Goal: Book appointment/travel/reservation

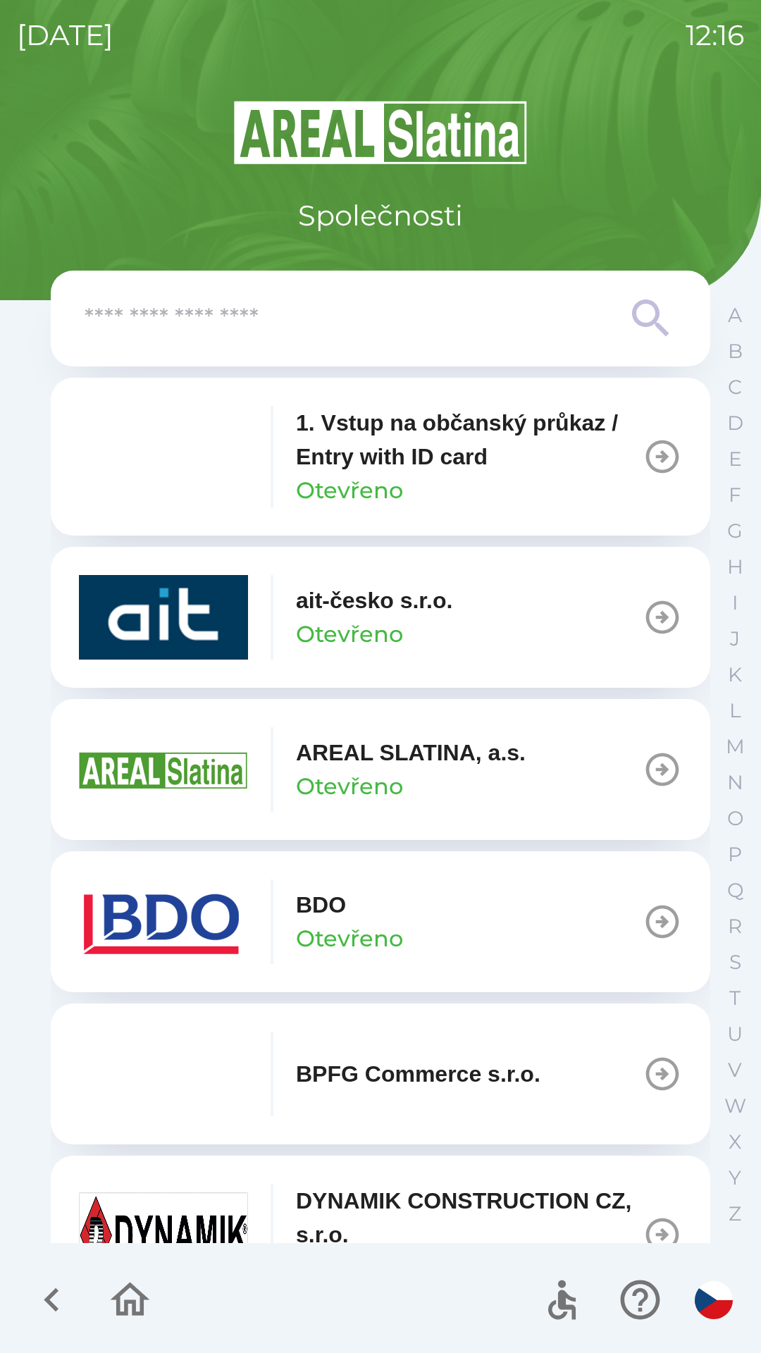
click at [443, 939] on button "BDO Otevřeno" at bounding box center [381, 921] width 660 height 141
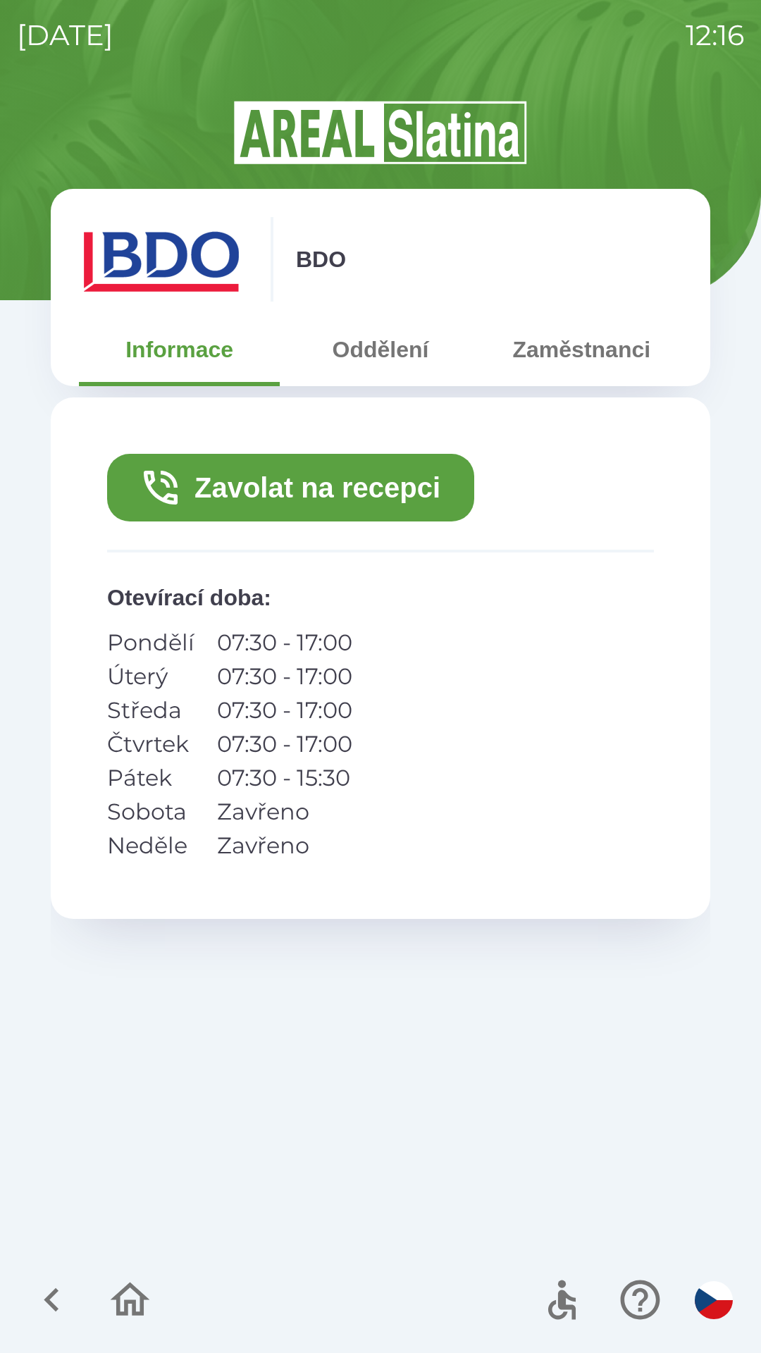
click at [199, 486] on button "Zavolat na recepci" at bounding box center [290, 488] width 367 height 68
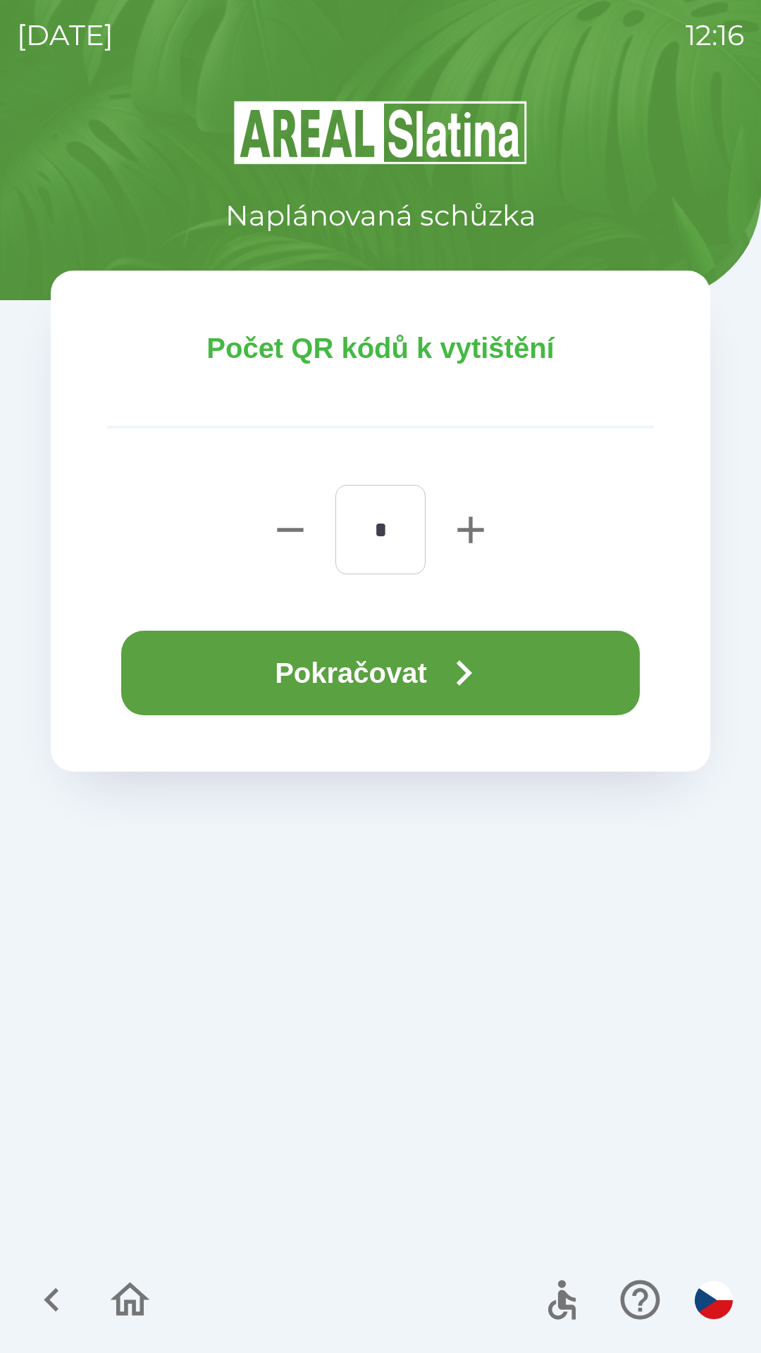
click at [316, 686] on button "Pokračovat" at bounding box center [380, 673] width 519 height 85
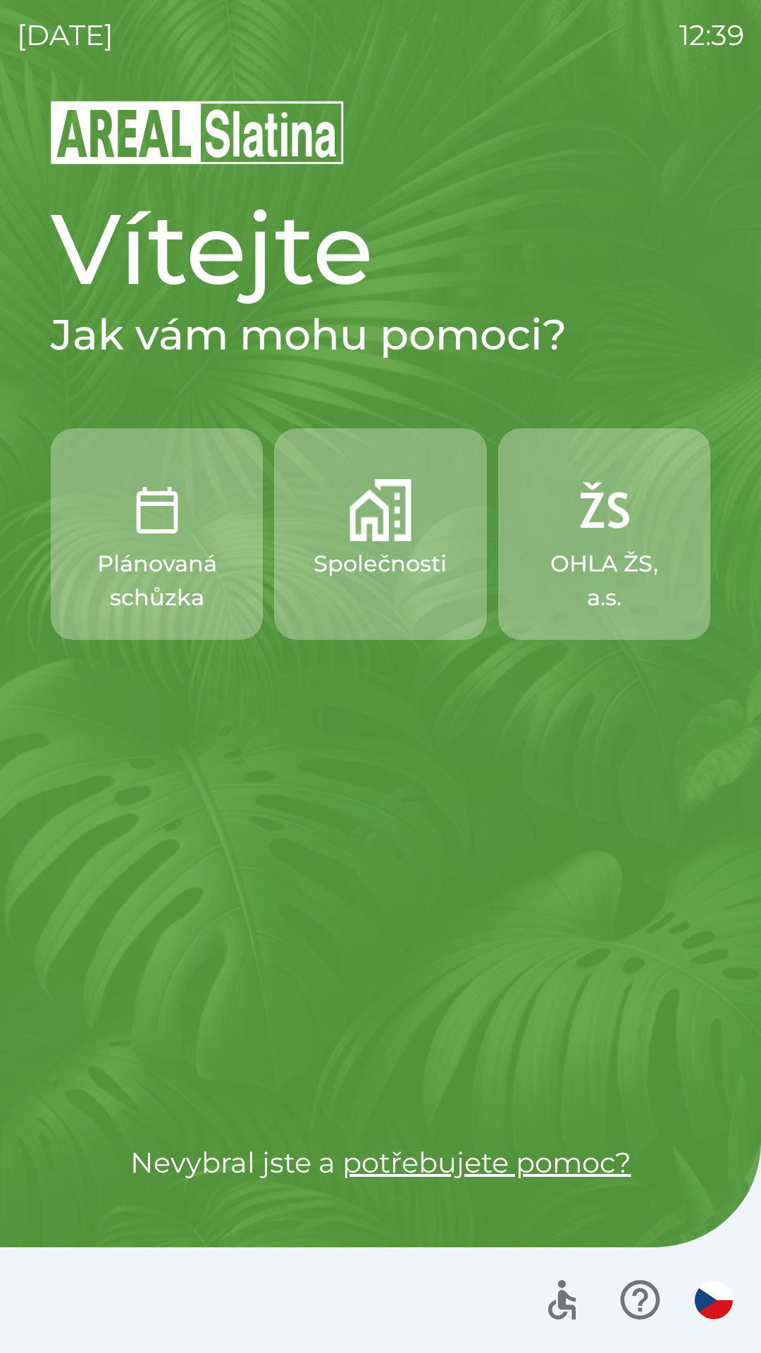
click at [371, 544] on button "Společnosti" at bounding box center [380, 534] width 212 height 211
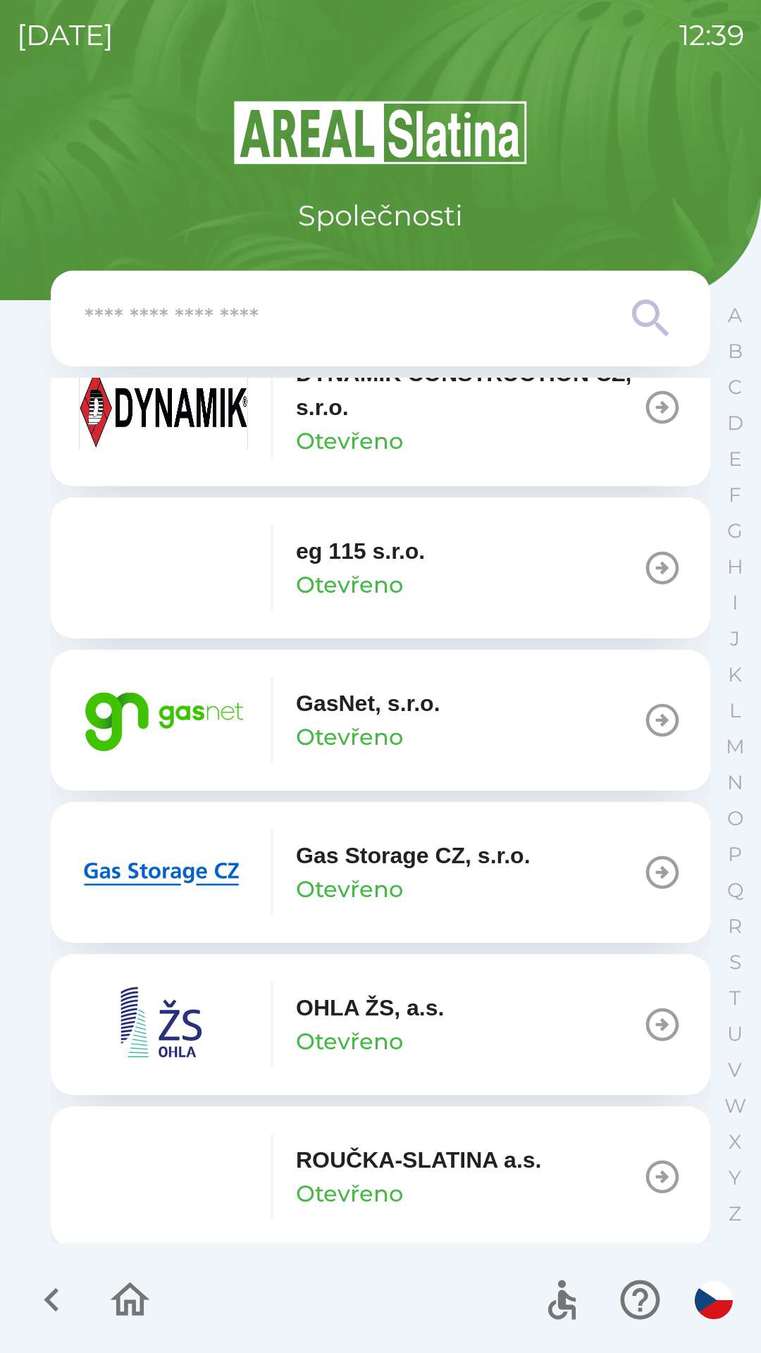
scroll to position [829, 0]
click at [374, 709] on p "GasNet, s.r.o." at bounding box center [368, 702] width 144 height 34
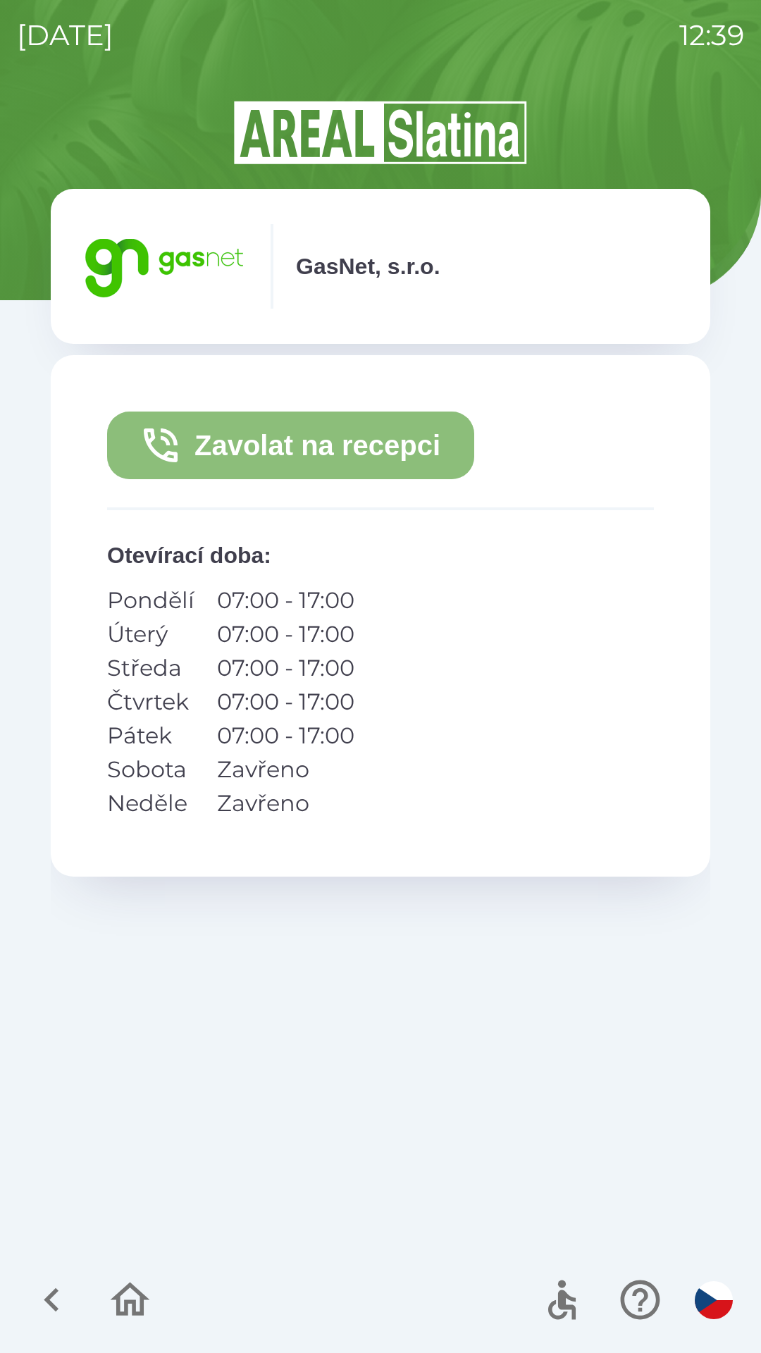
click at [272, 450] on button "Zavolat na recepci" at bounding box center [290, 446] width 367 height 68
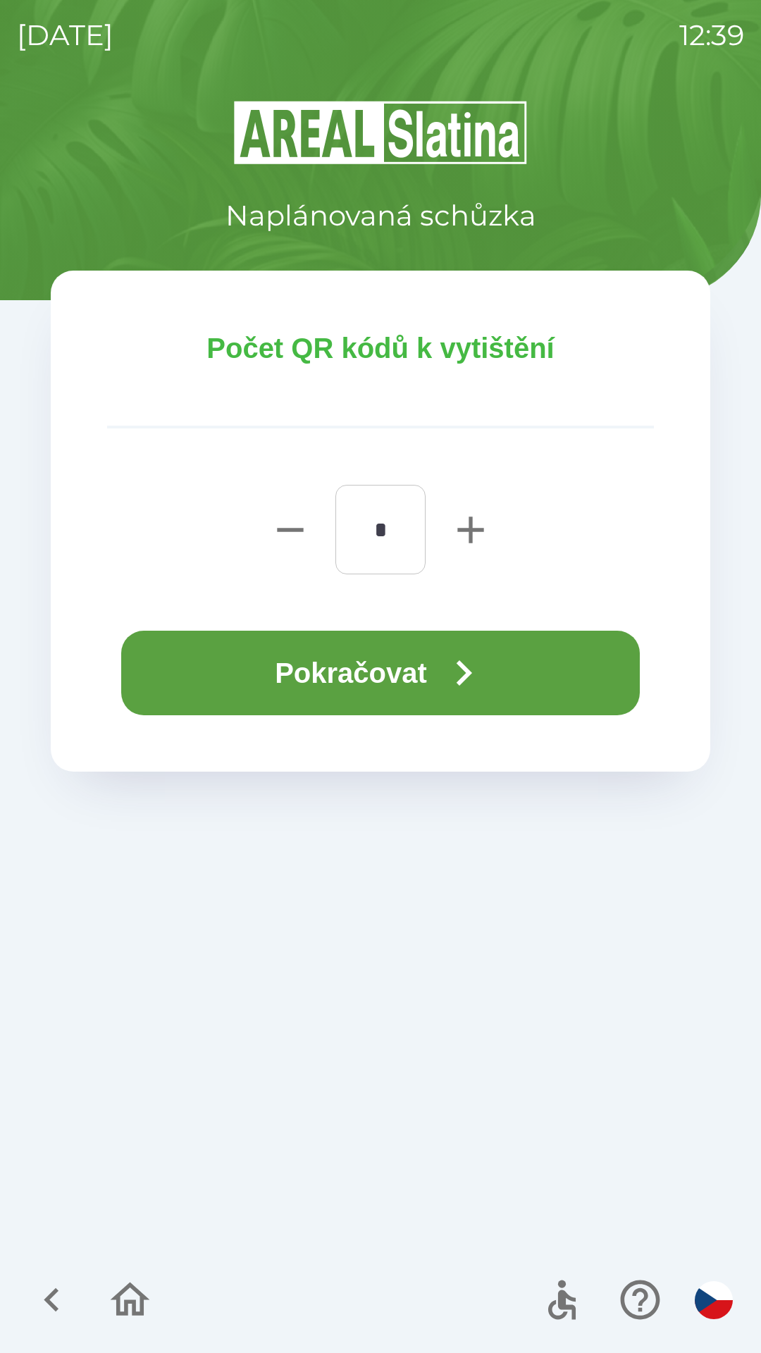
click at [359, 665] on button "Pokračovat" at bounding box center [380, 673] width 519 height 85
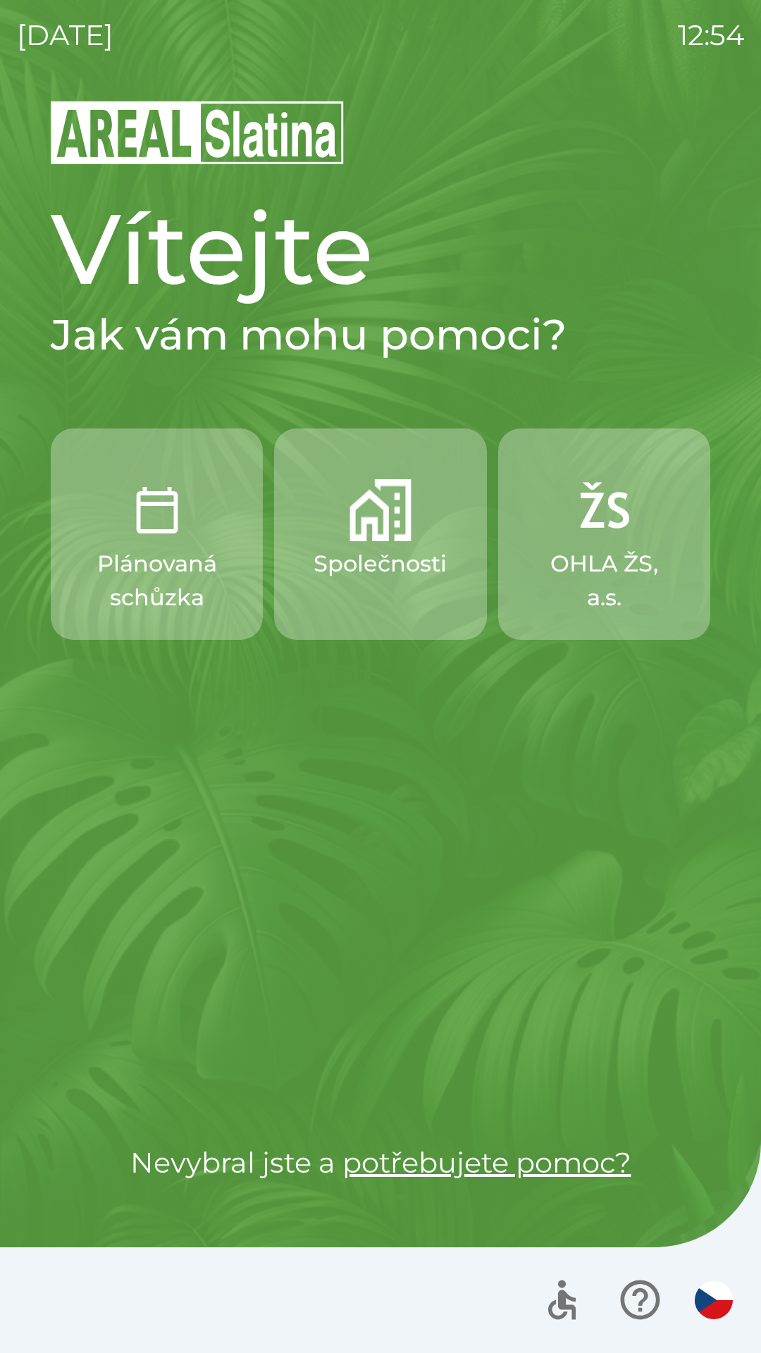
click at [389, 547] on p "Společnosti" at bounding box center [380, 564] width 133 height 34
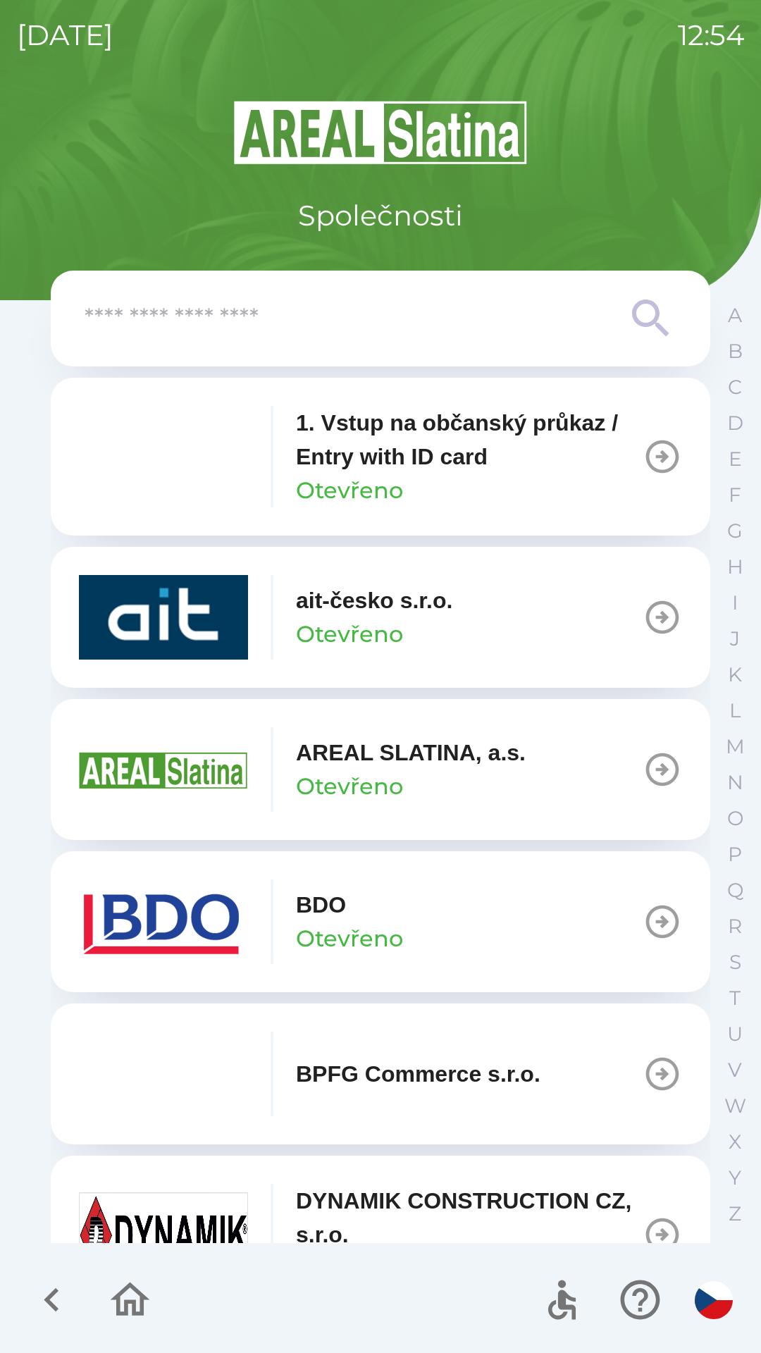
click at [369, 615] on p "ait-česko s.r.o." at bounding box center [374, 601] width 156 height 34
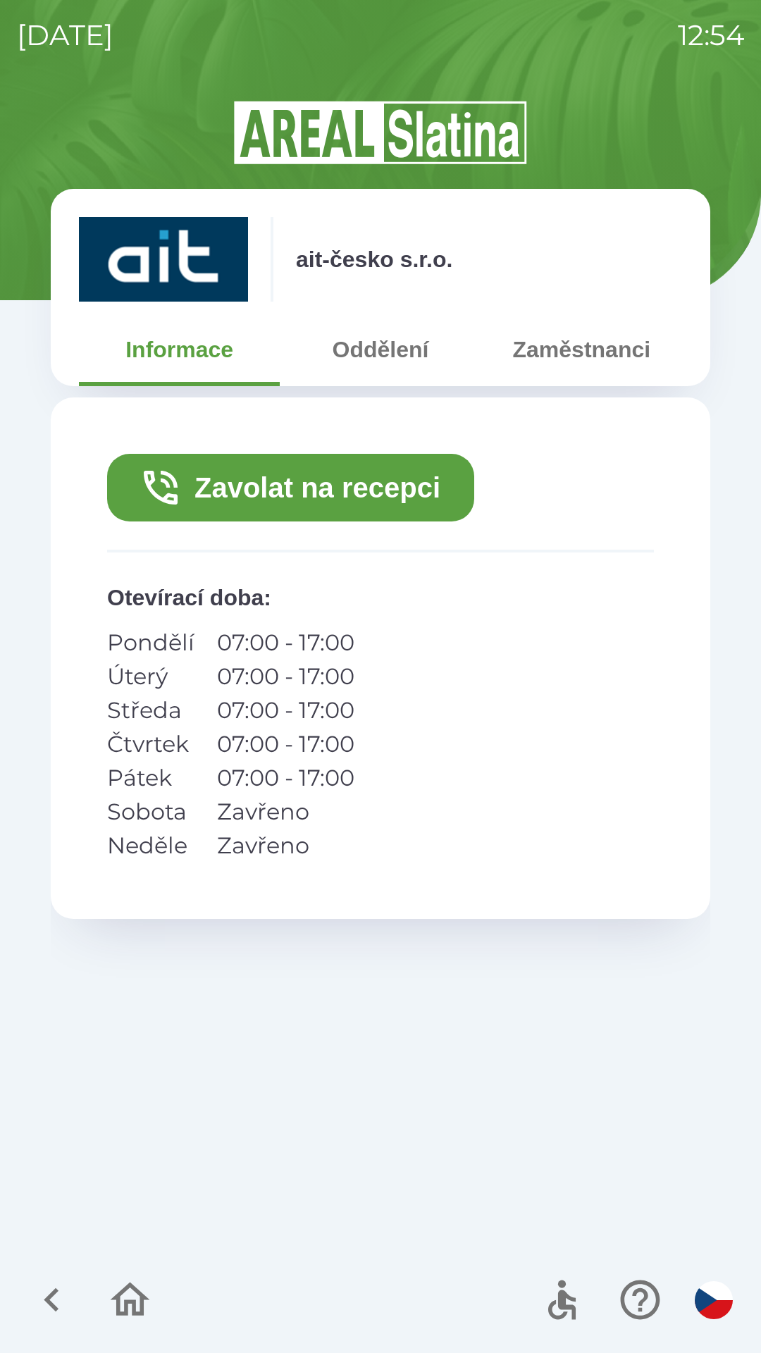
click at [354, 488] on button "Zavolat na recepci" at bounding box center [290, 488] width 367 height 68
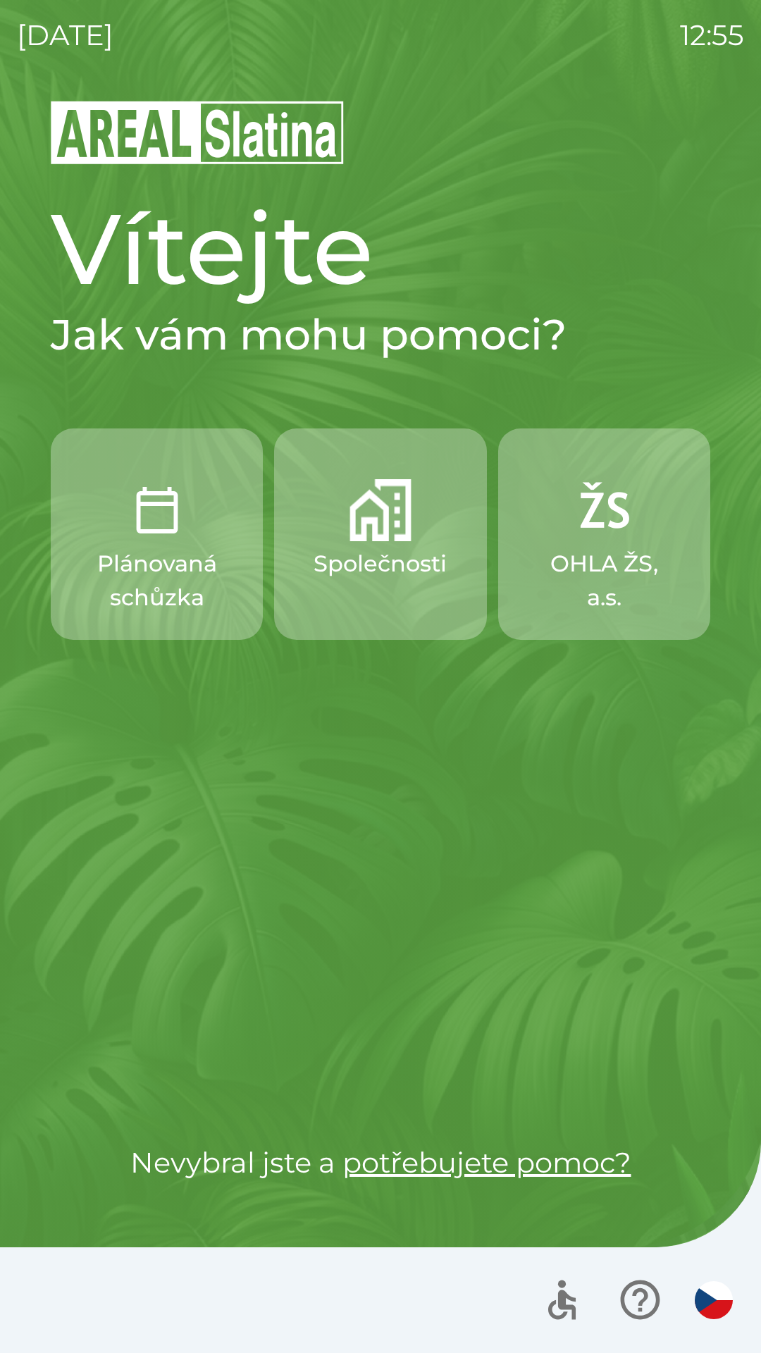
click at [347, 562] on p "Společnosti" at bounding box center [380, 564] width 133 height 34
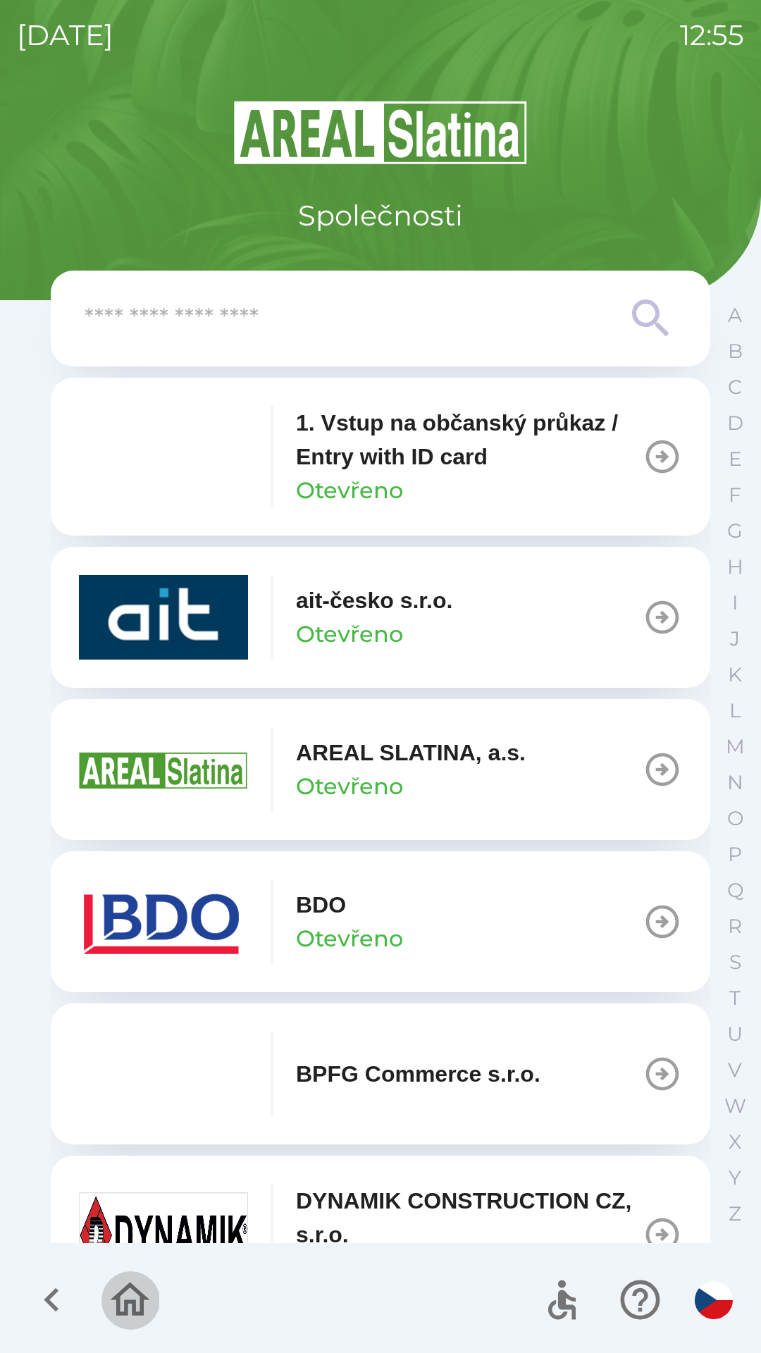
click at [105, 1307] on button "button" at bounding box center [130, 1300] width 59 height 59
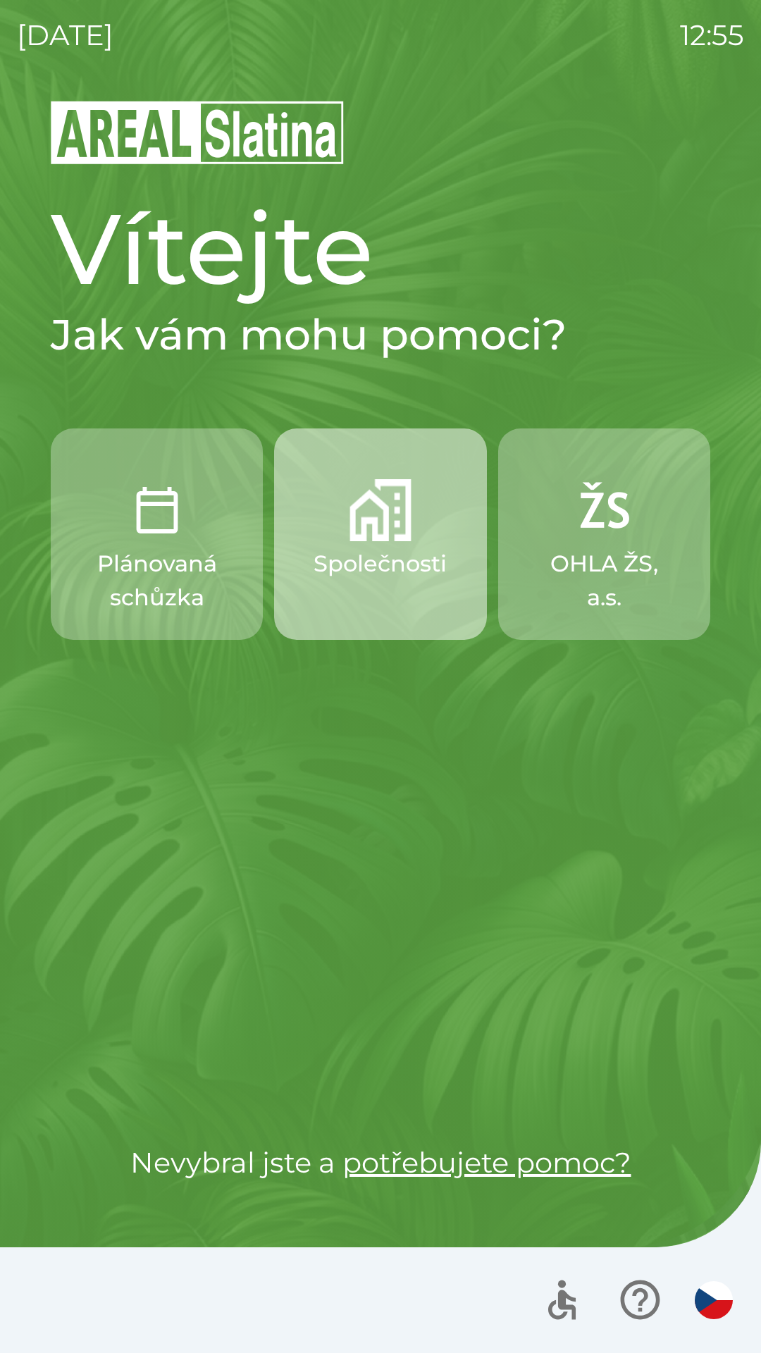
click at [367, 577] on p "Společnosti" at bounding box center [380, 564] width 133 height 34
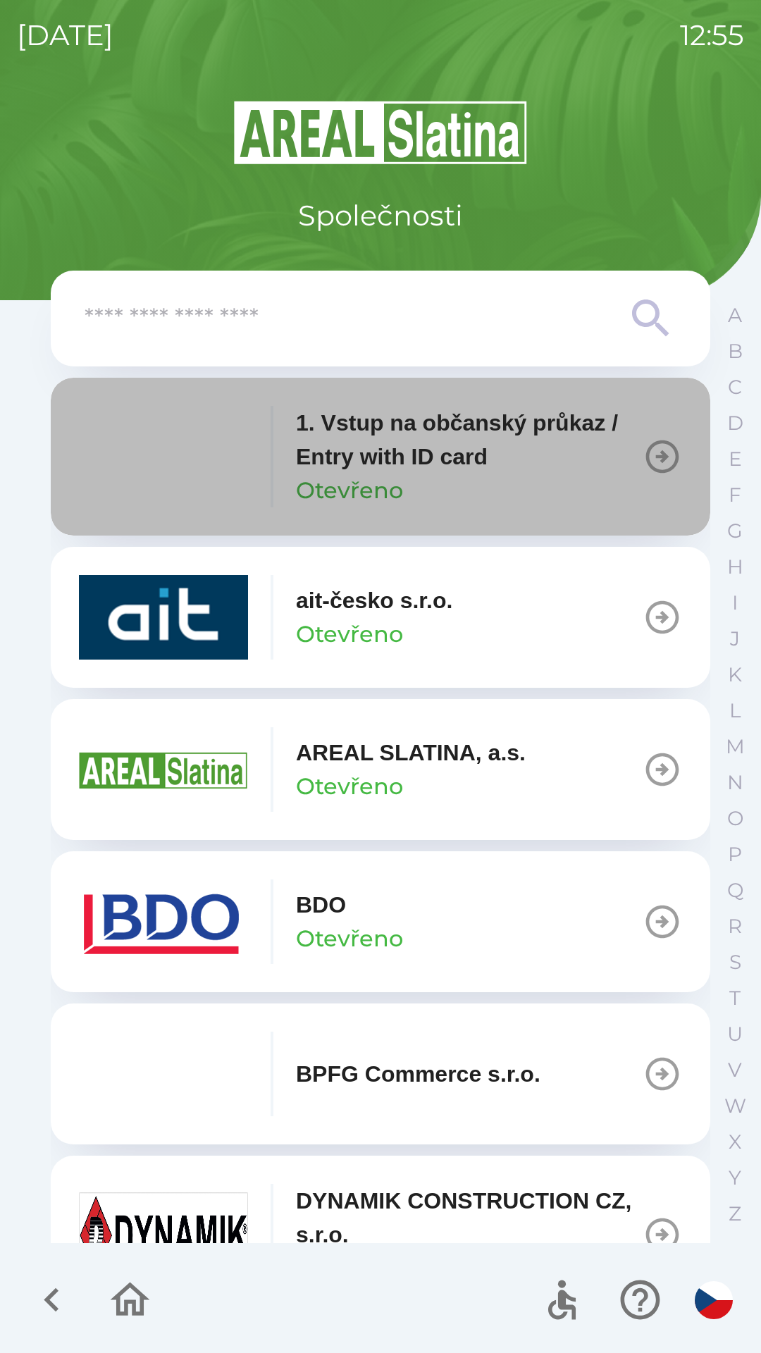
click at [381, 455] on p "1. Vstup na občanský průkaz / Entry with ID card" at bounding box center [469, 440] width 347 height 68
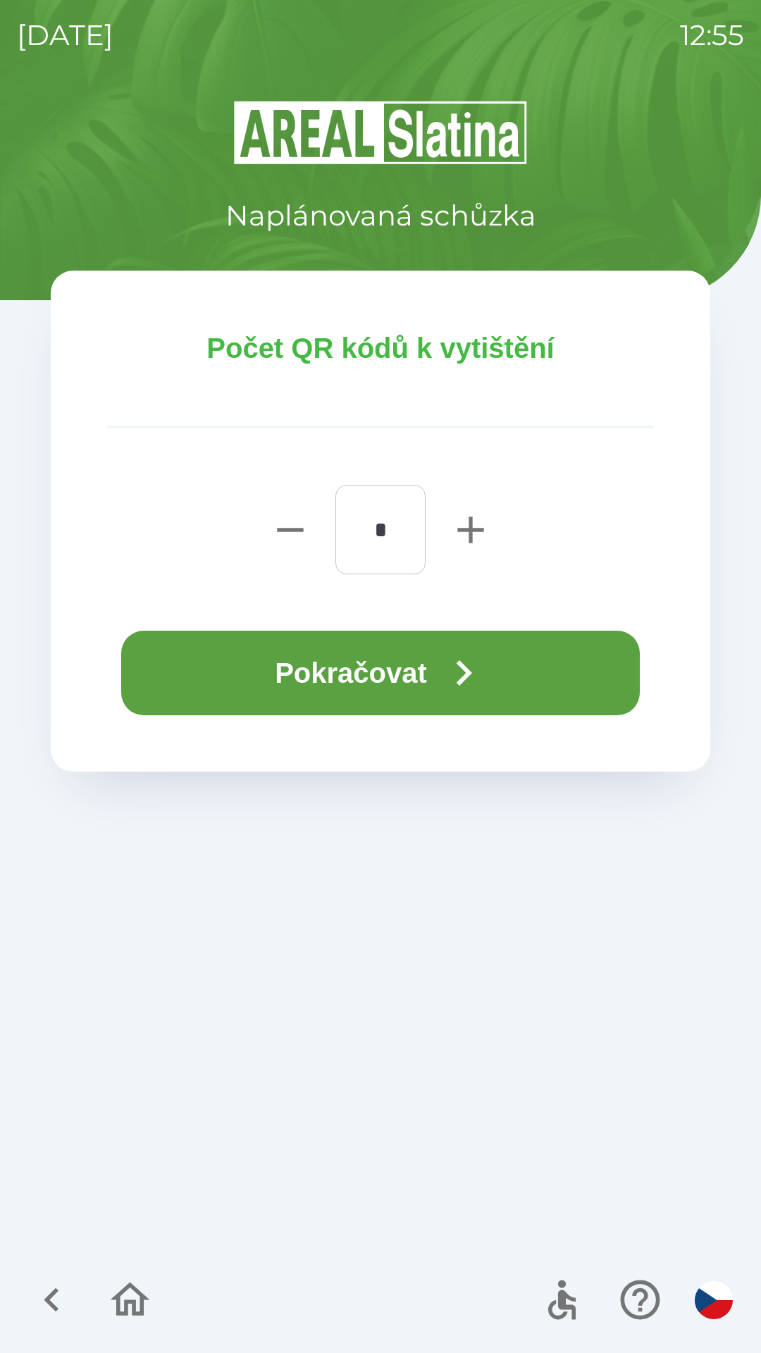
click at [341, 675] on button "Pokračovat" at bounding box center [380, 673] width 519 height 85
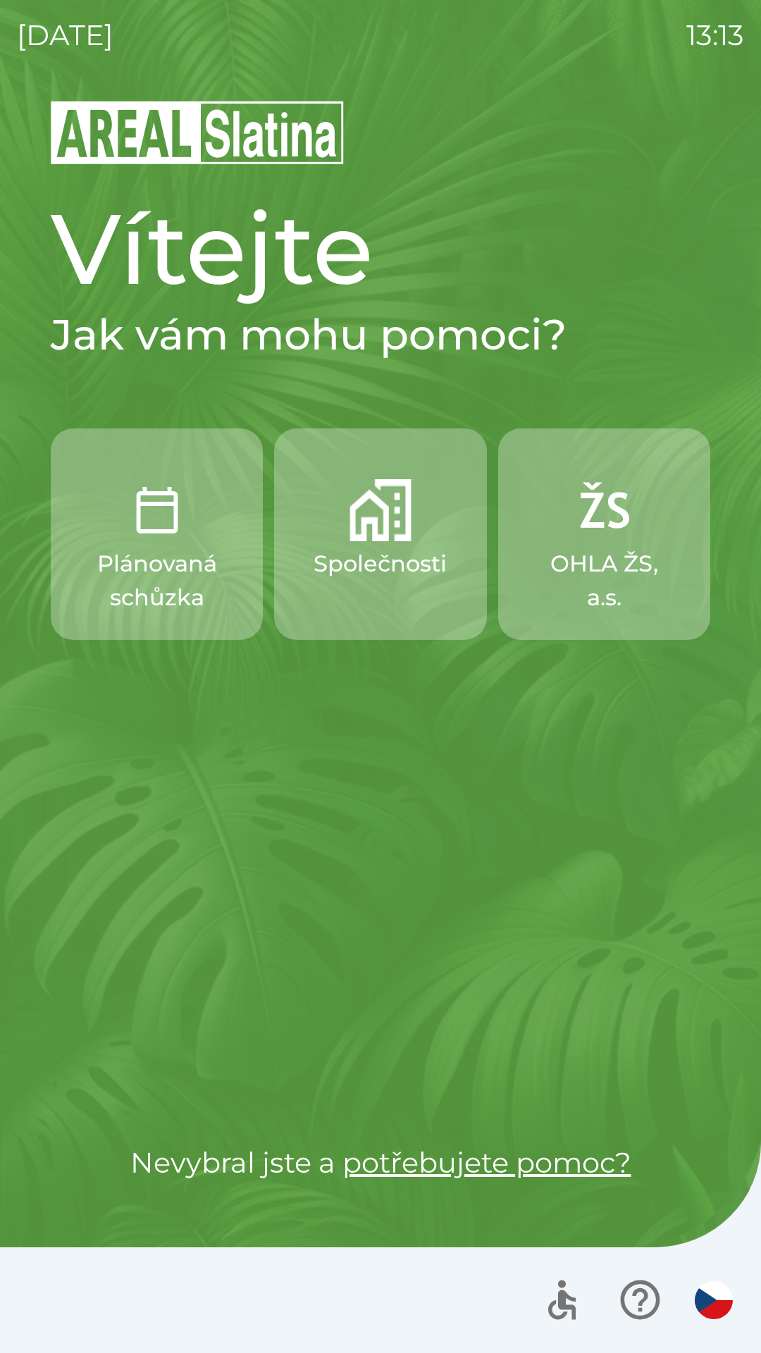
click at [396, 577] on p "Společnosti" at bounding box center [380, 564] width 133 height 34
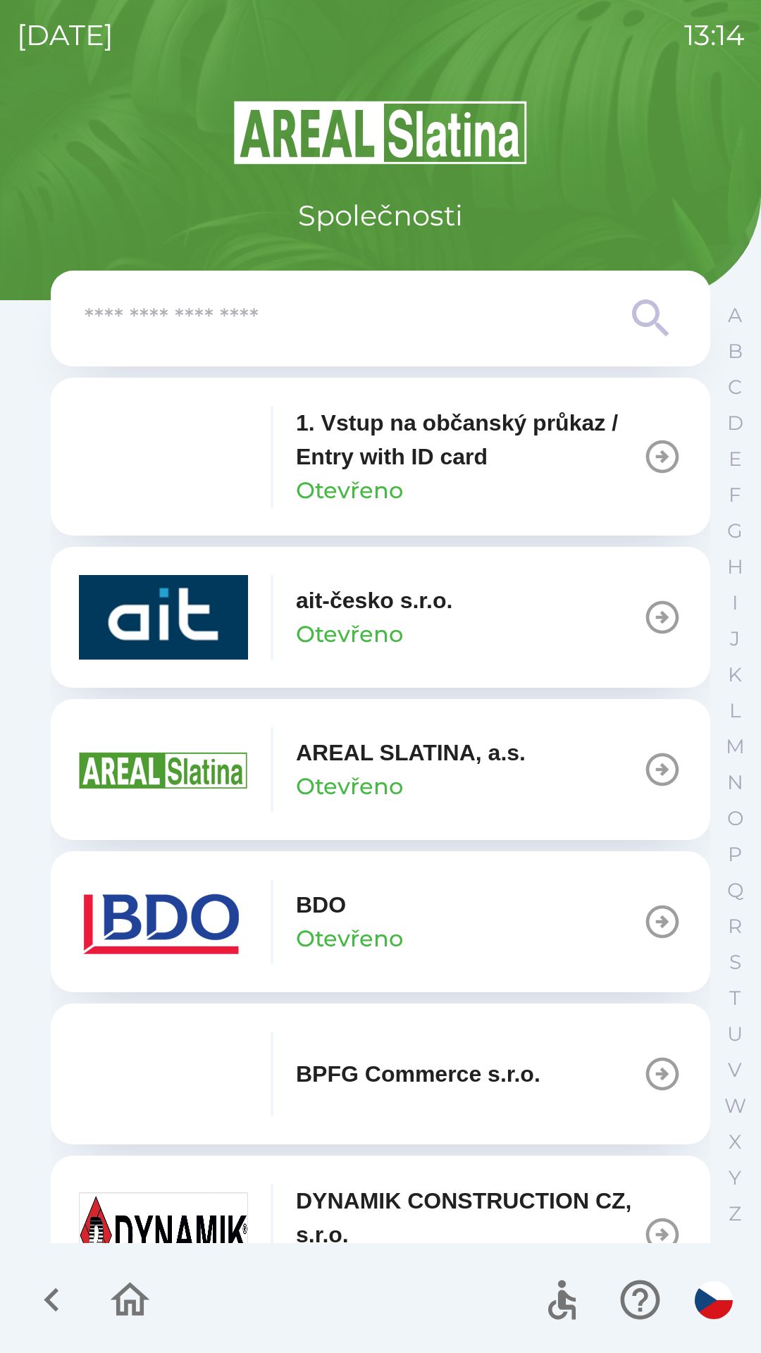
click at [526, 790] on div "AREAL SLATINA, a.s. Otevřeno" at bounding box center [411, 770] width 230 height 68
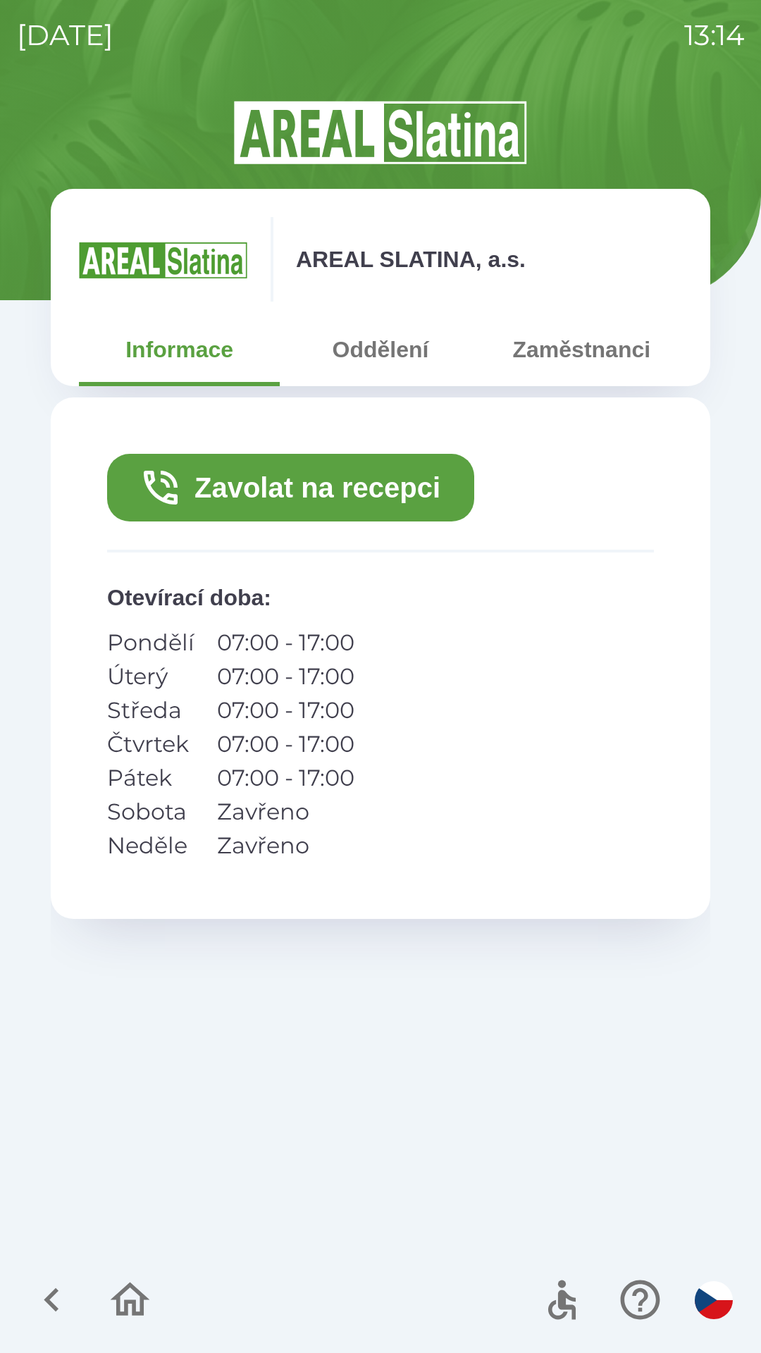
click at [419, 491] on button "Zavolat na recepci" at bounding box center [290, 488] width 367 height 68
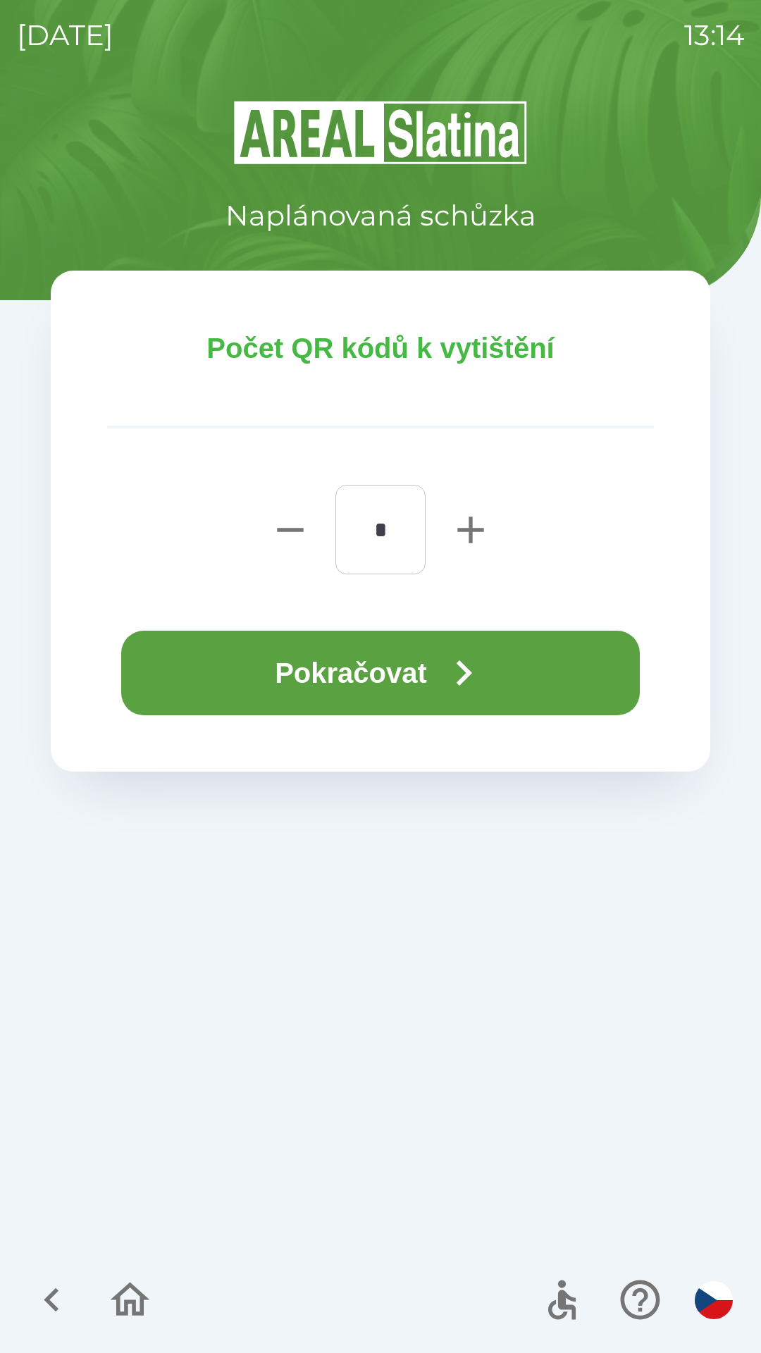
click at [315, 678] on button "Pokračovat" at bounding box center [380, 673] width 519 height 85
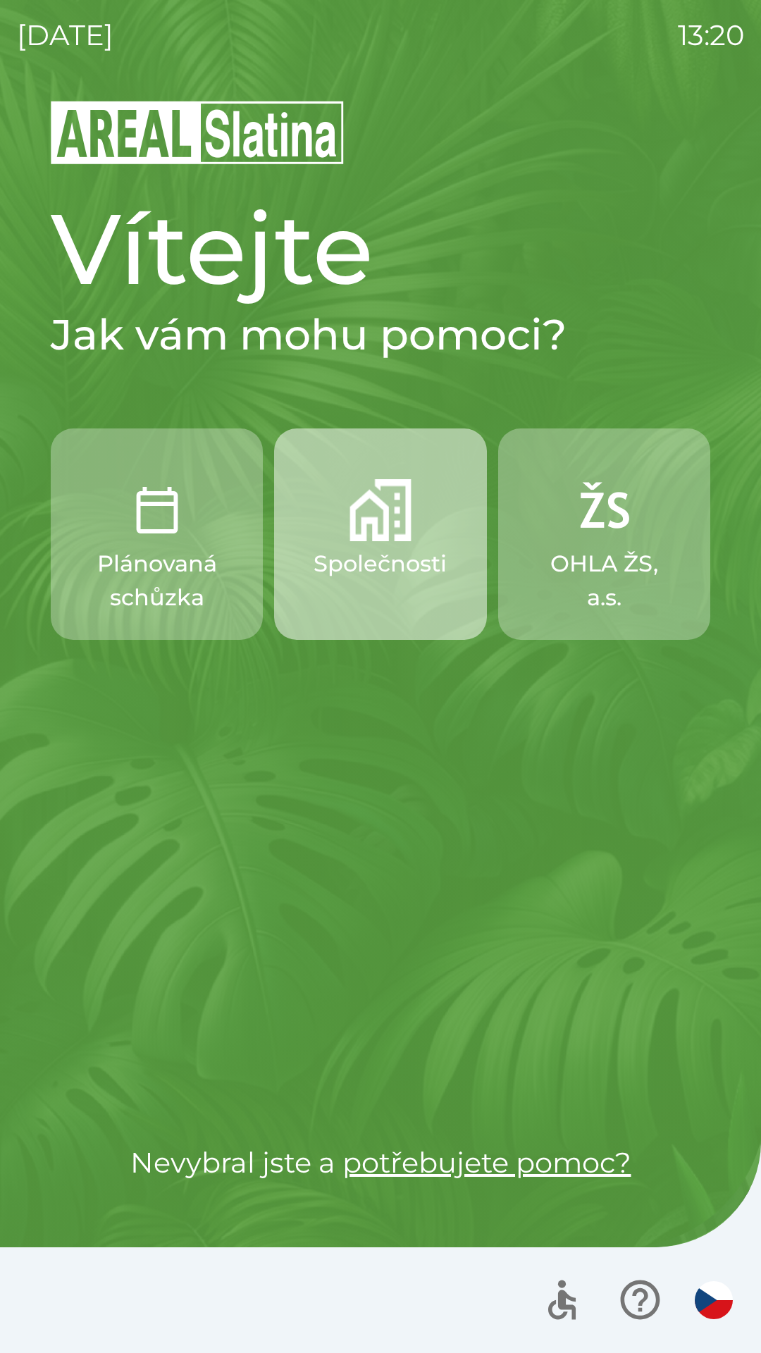
click at [382, 575] on p "Společnosti" at bounding box center [380, 564] width 133 height 34
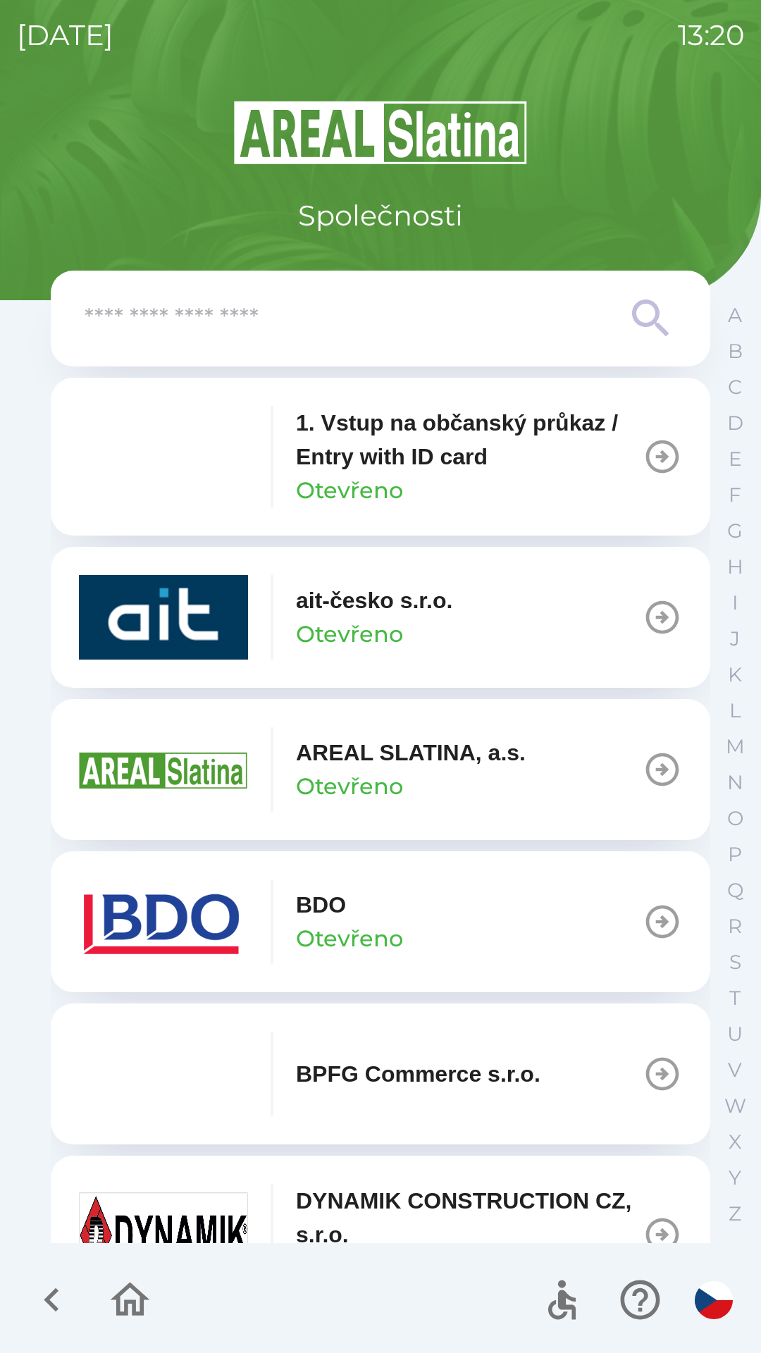
click at [257, 905] on div "BDO Otevřeno" at bounding box center [241, 922] width 324 height 85
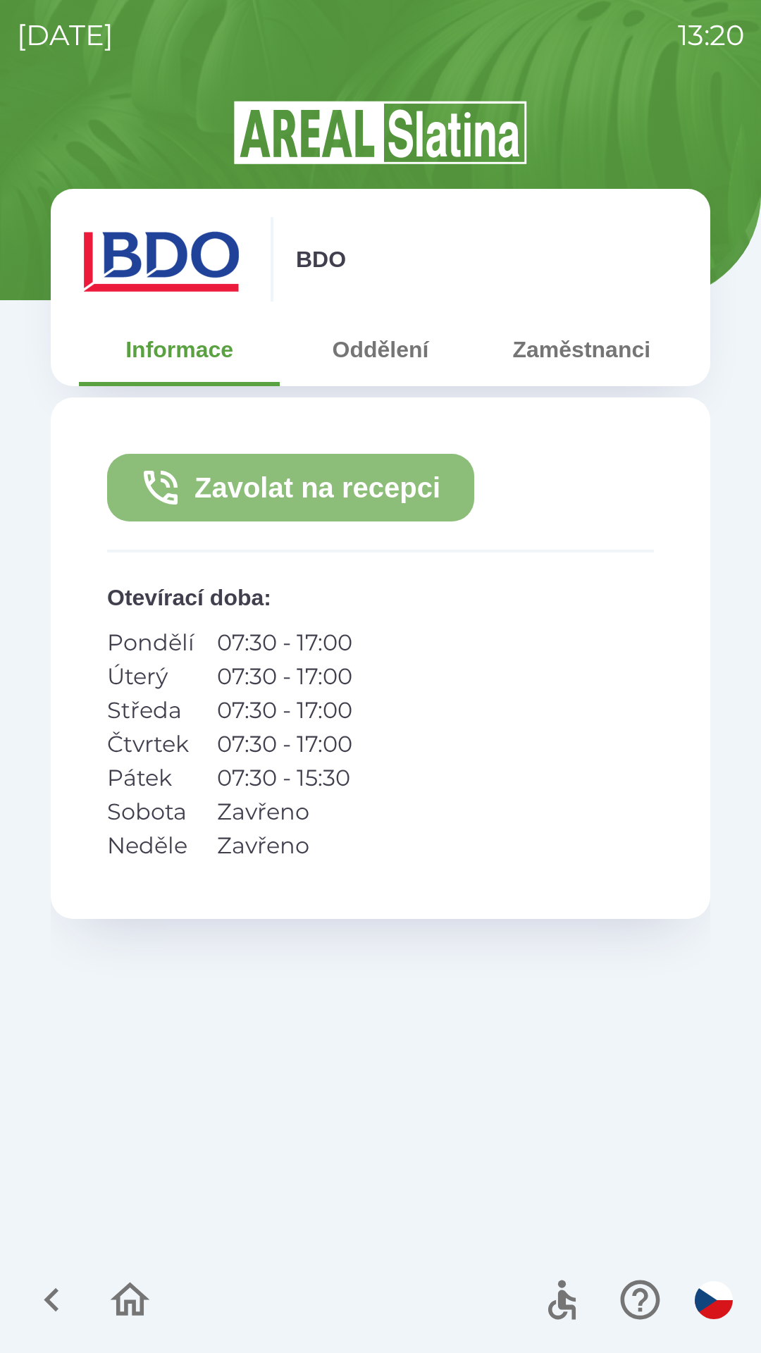
click at [302, 490] on button "Zavolat na recepci" at bounding box center [290, 488] width 367 height 68
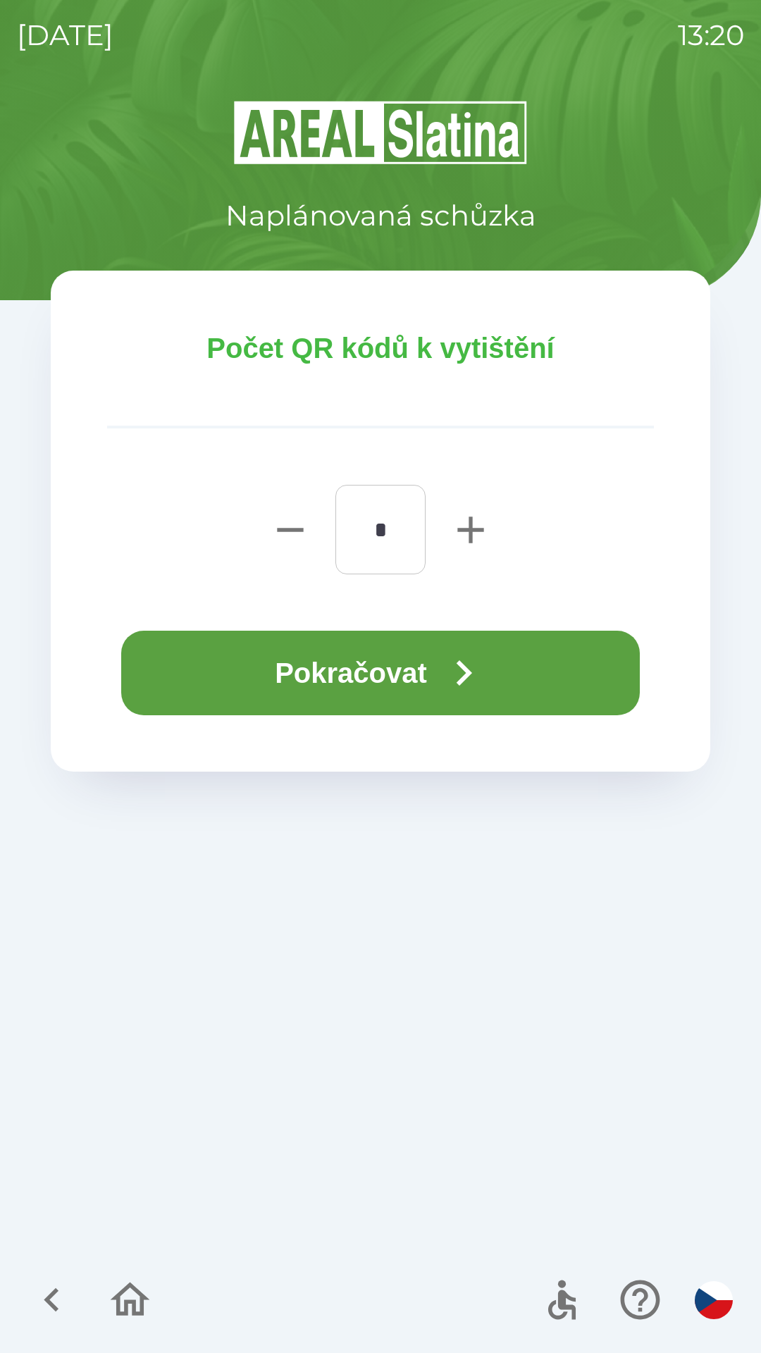
click at [354, 677] on button "Pokračovat" at bounding box center [380, 673] width 519 height 85
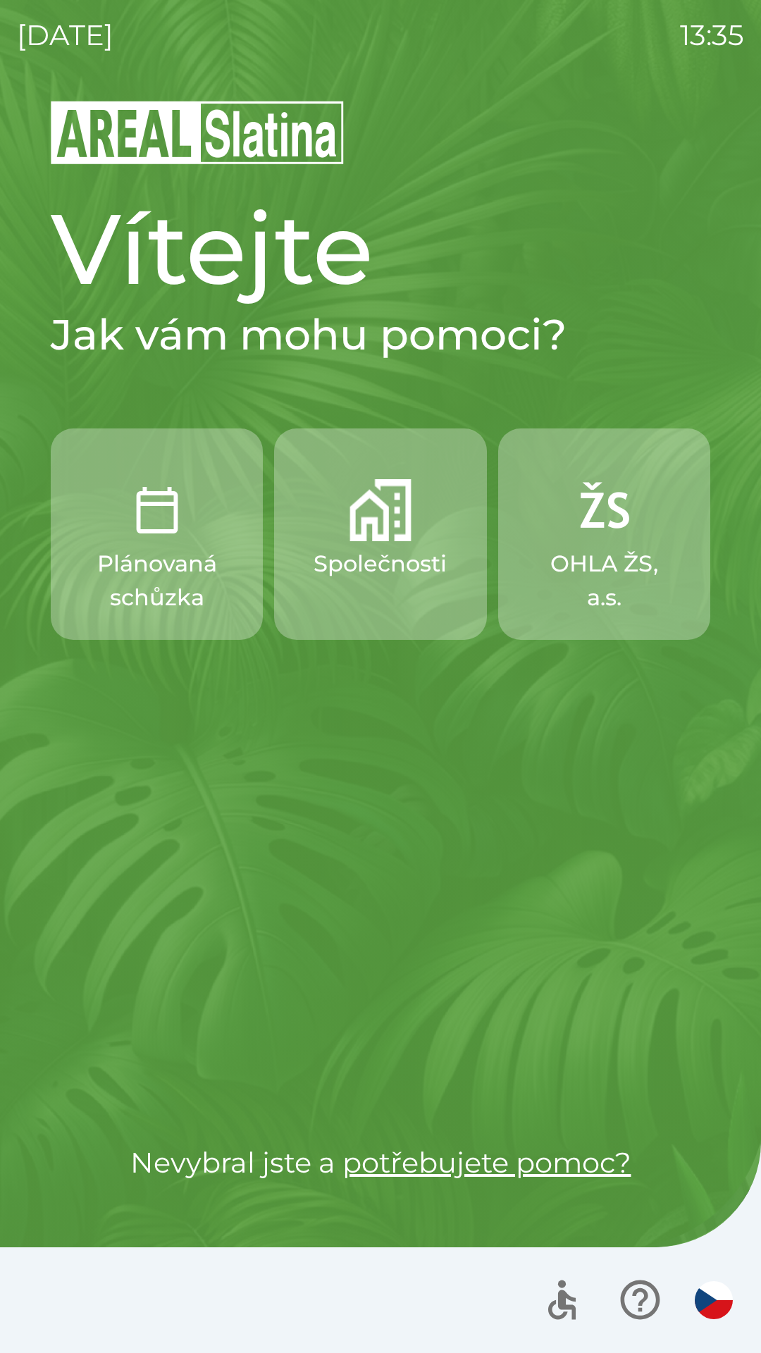
click at [390, 531] on img "button" at bounding box center [381, 510] width 62 height 62
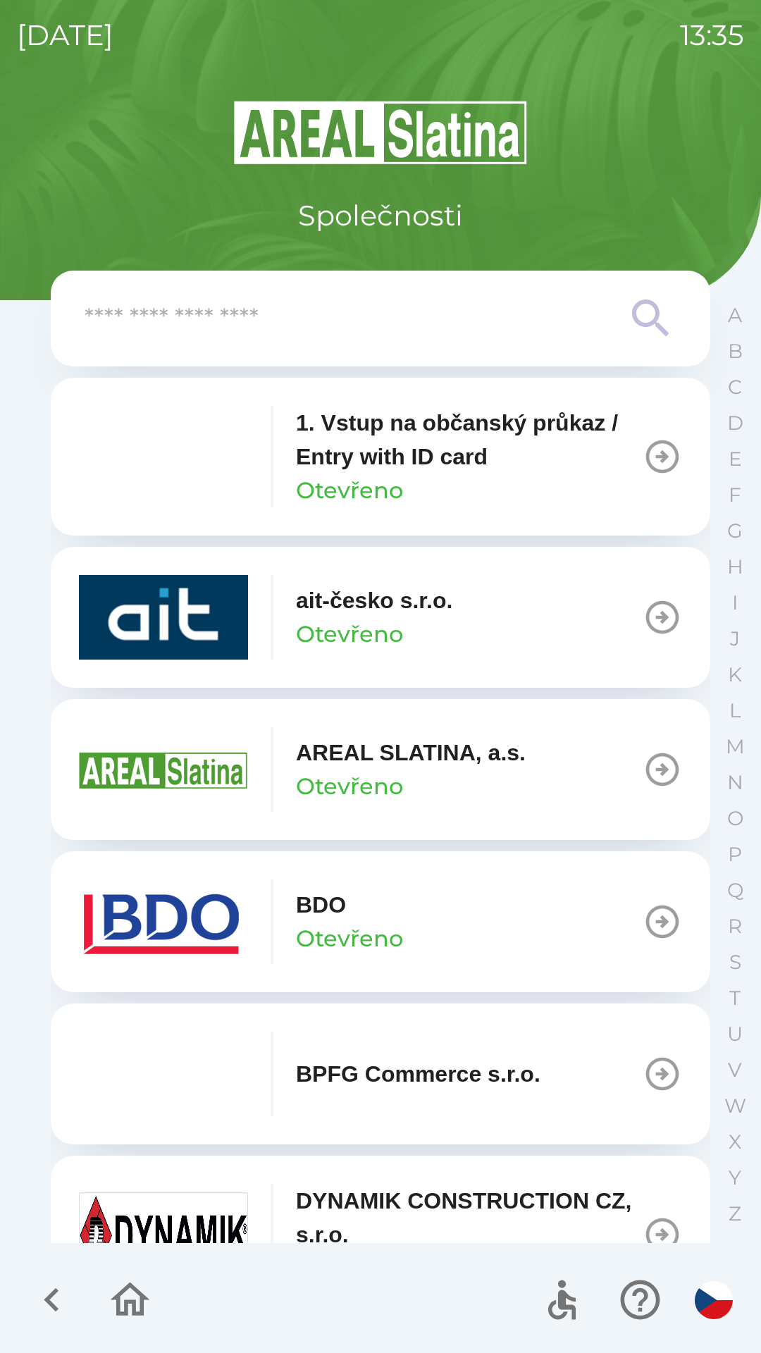
click at [245, 925] on img "button" at bounding box center [163, 922] width 169 height 85
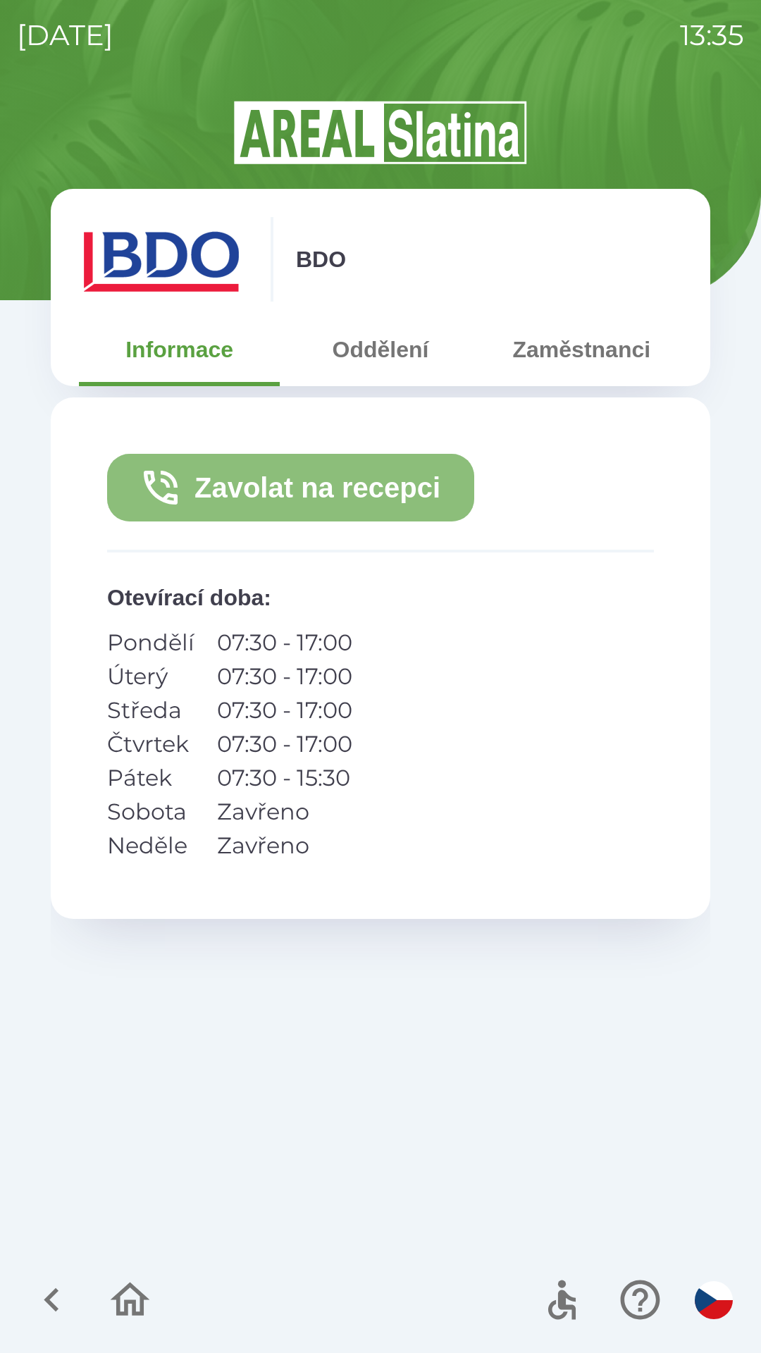
click at [338, 490] on button "Zavolat na recepci" at bounding box center [290, 488] width 367 height 68
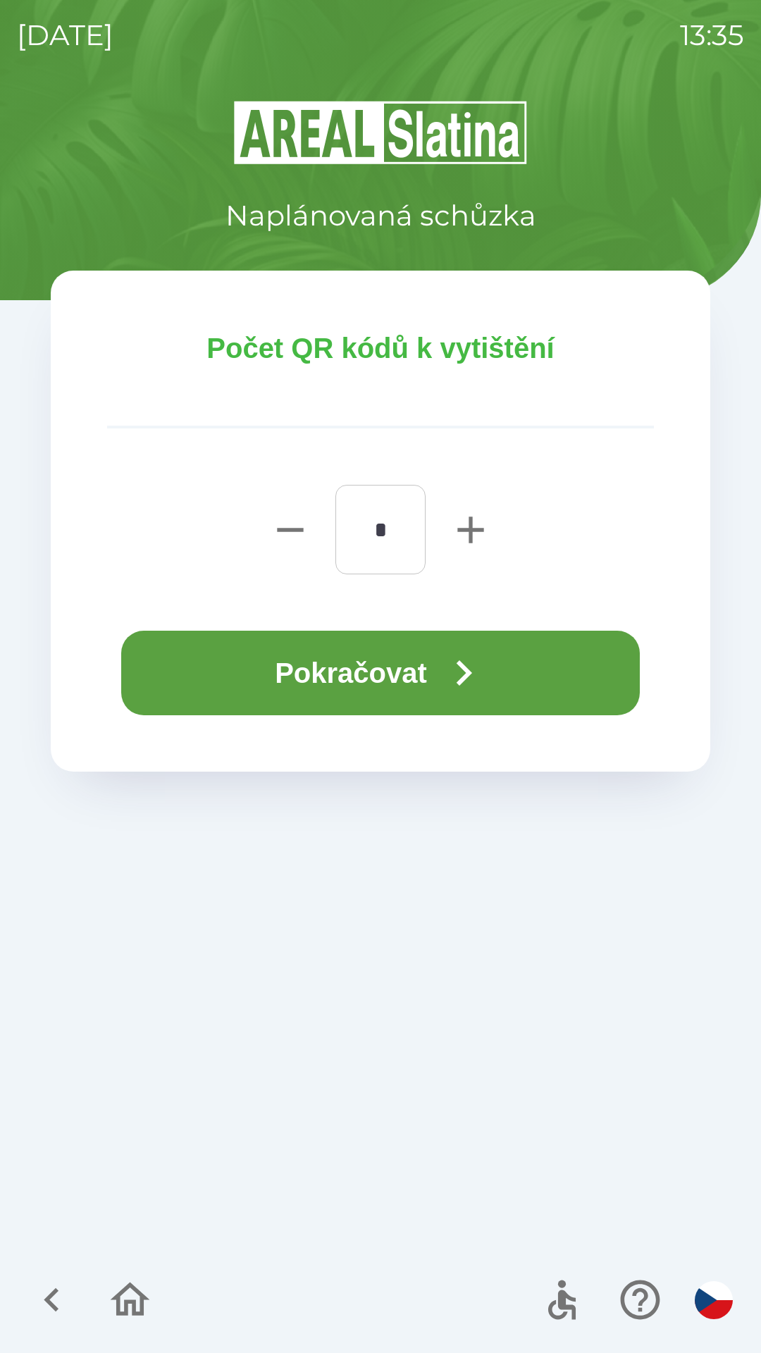
click at [348, 682] on button "Pokračovat" at bounding box center [380, 673] width 519 height 85
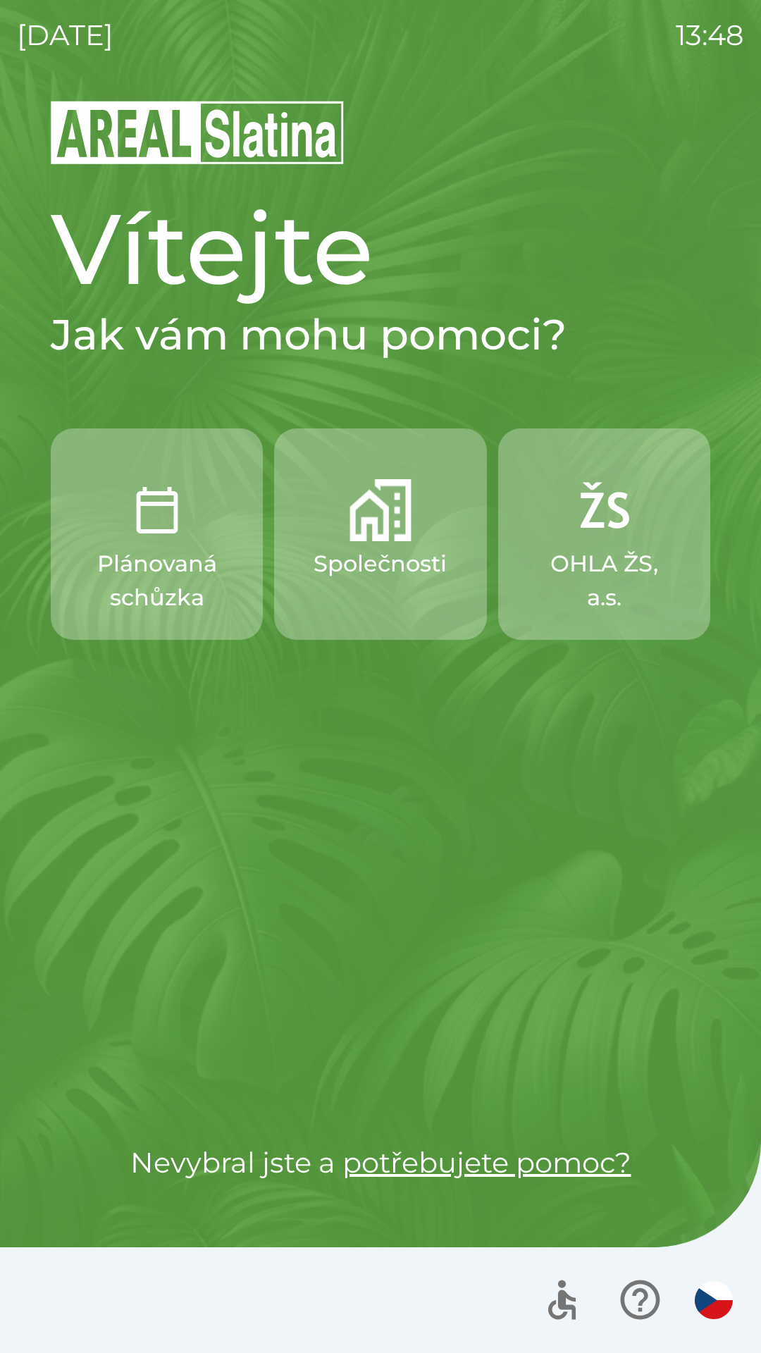
click at [400, 620] on button "Společnosti" at bounding box center [380, 534] width 212 height 211
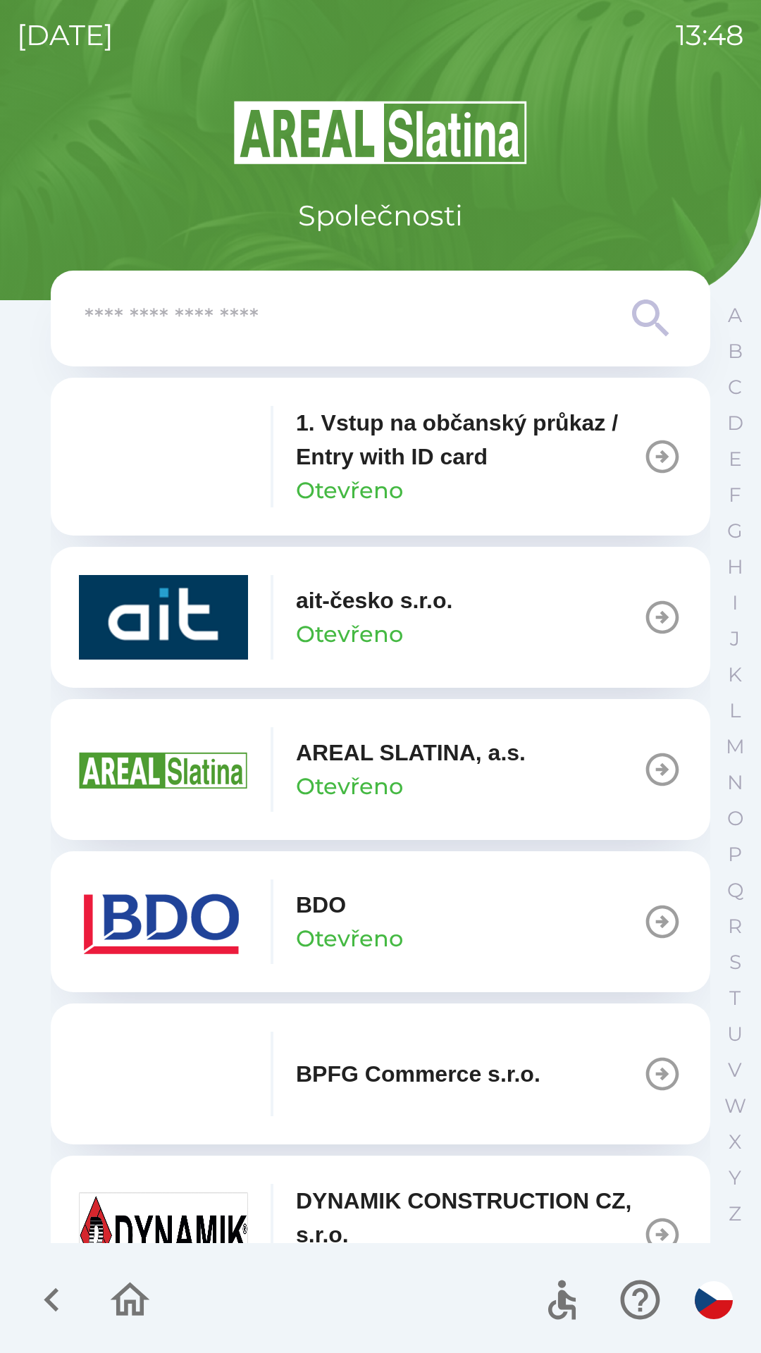
click at [172, 331] on input "text" at bounding box center [353, 319] width 536 height 39
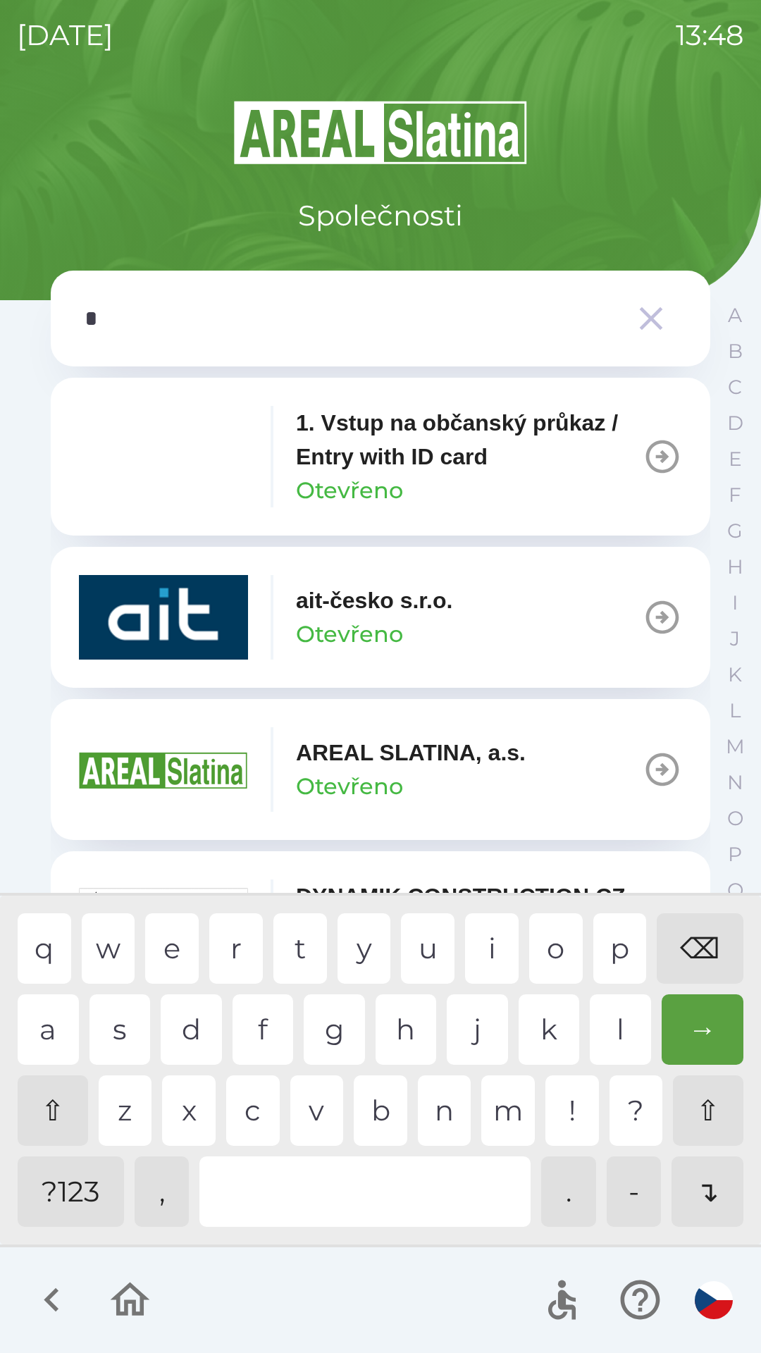
click at [54, 1021] on div "a" at bounding box center [48, 1030] width 61 height 70
click at [697, 966] on div "⌫" at bounding box center [700, 948] width 87 height 70
type input "**"
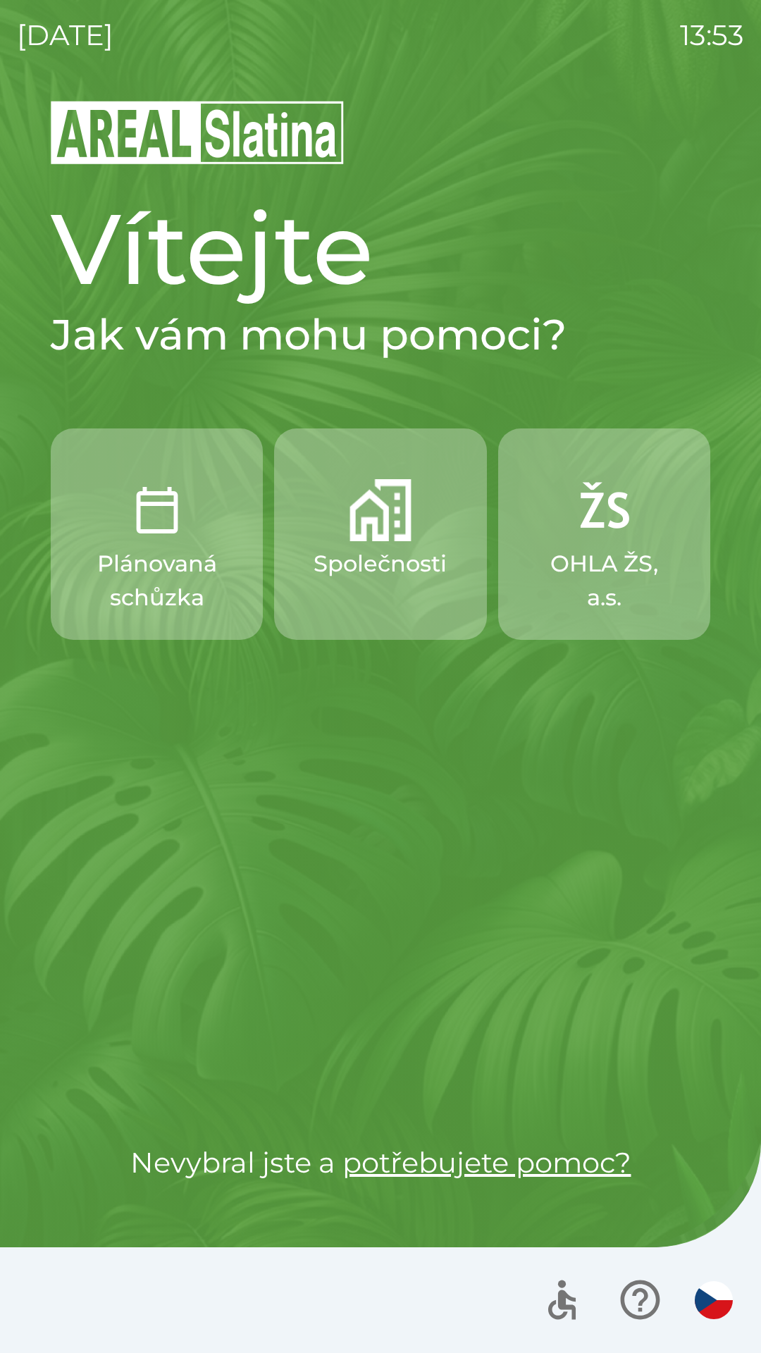
click at [386, 532] on img "button" at bounding box center [381, 510] width 62 height 62
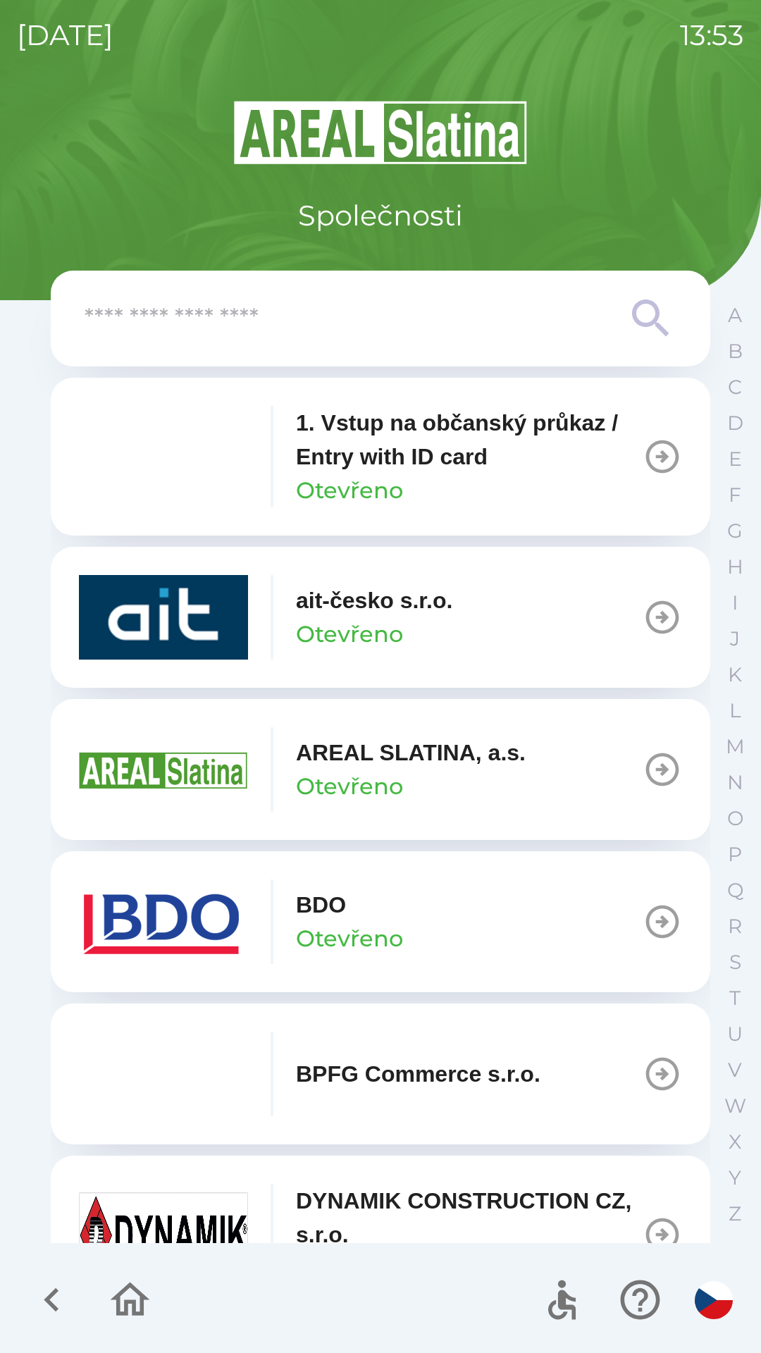
click at [195, 931] on img "button" at bounding box center [163, 922] width 169 height 85
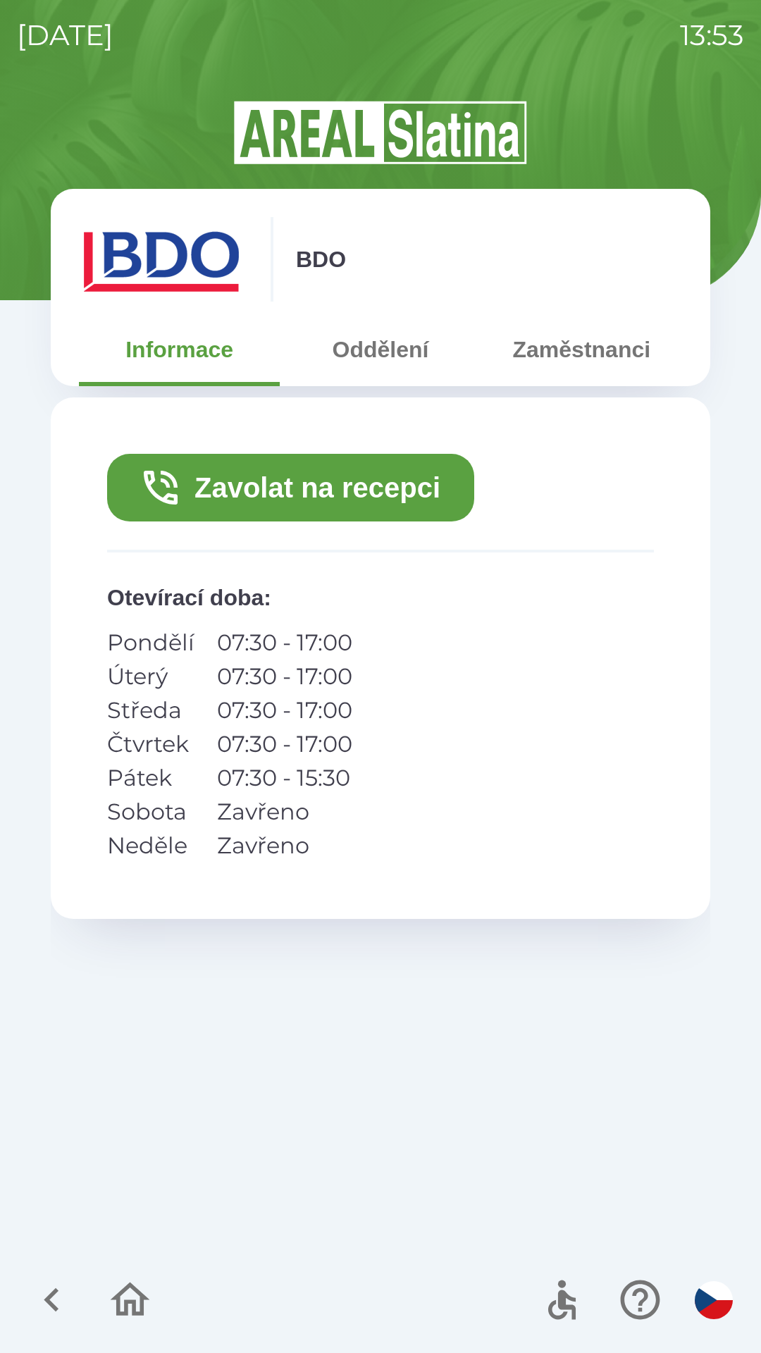
click at [341, 493] on button "Zavolat na recepci" at bounding box center [290, 488] width 367 height 68
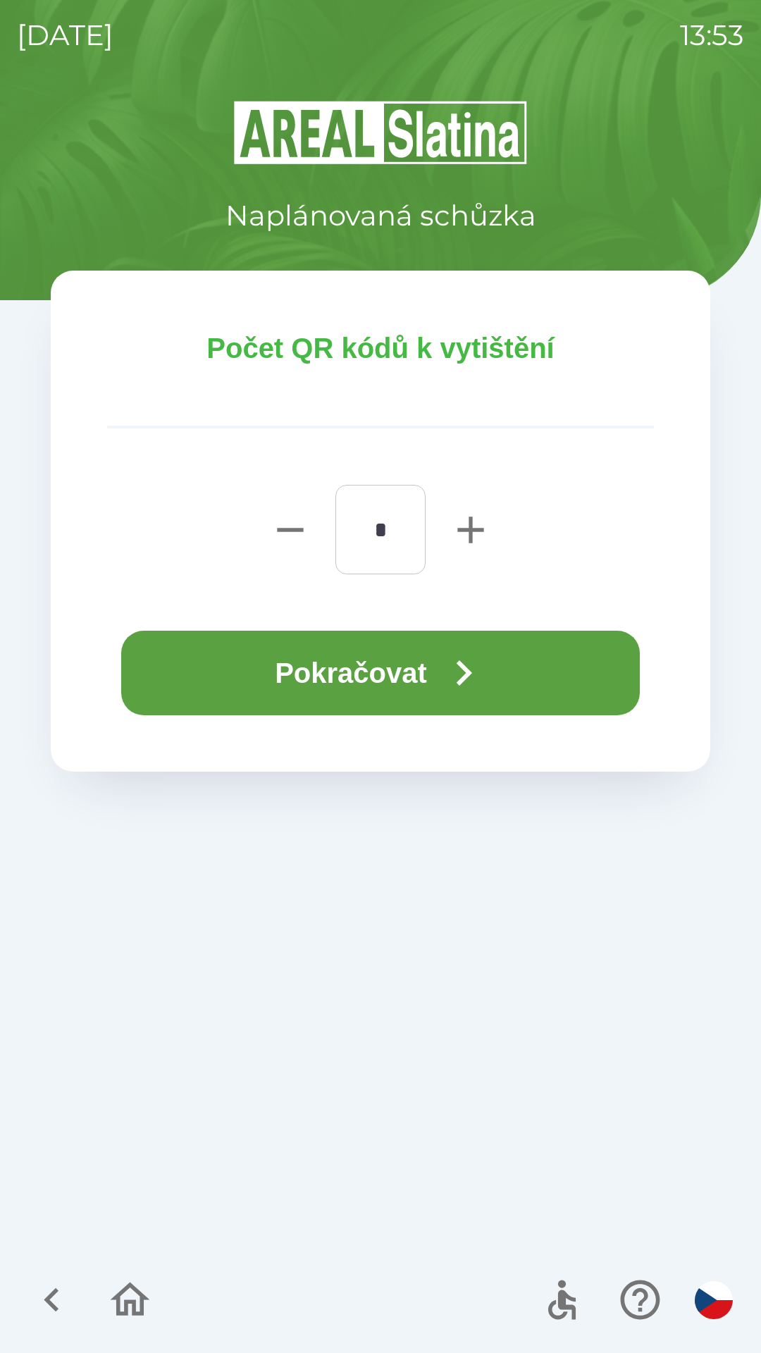
click at [290, 664] on button "Pokračovat" at bounding box center [380, 673] width 519 height 85
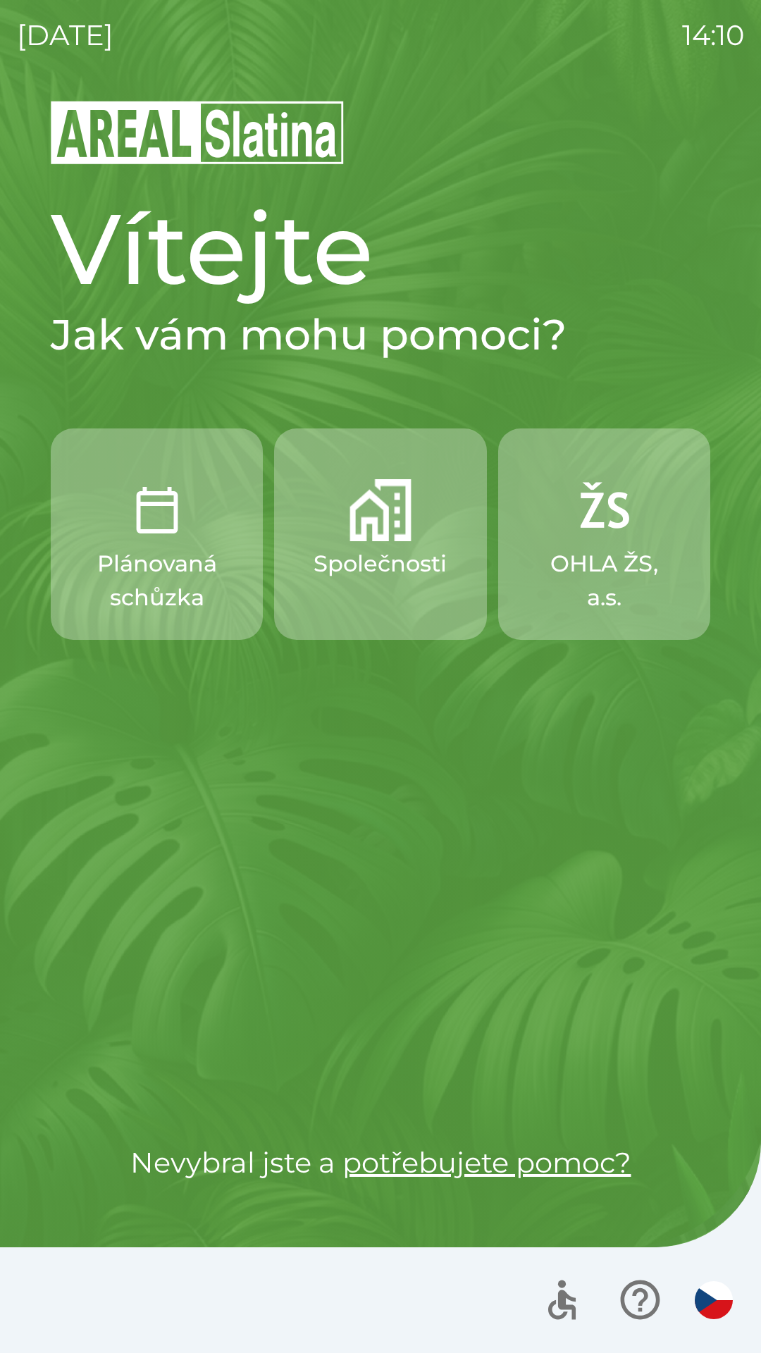
click at [383, 558] on p "Společnosti" at bounding box center [380, 564] width 133 height 34
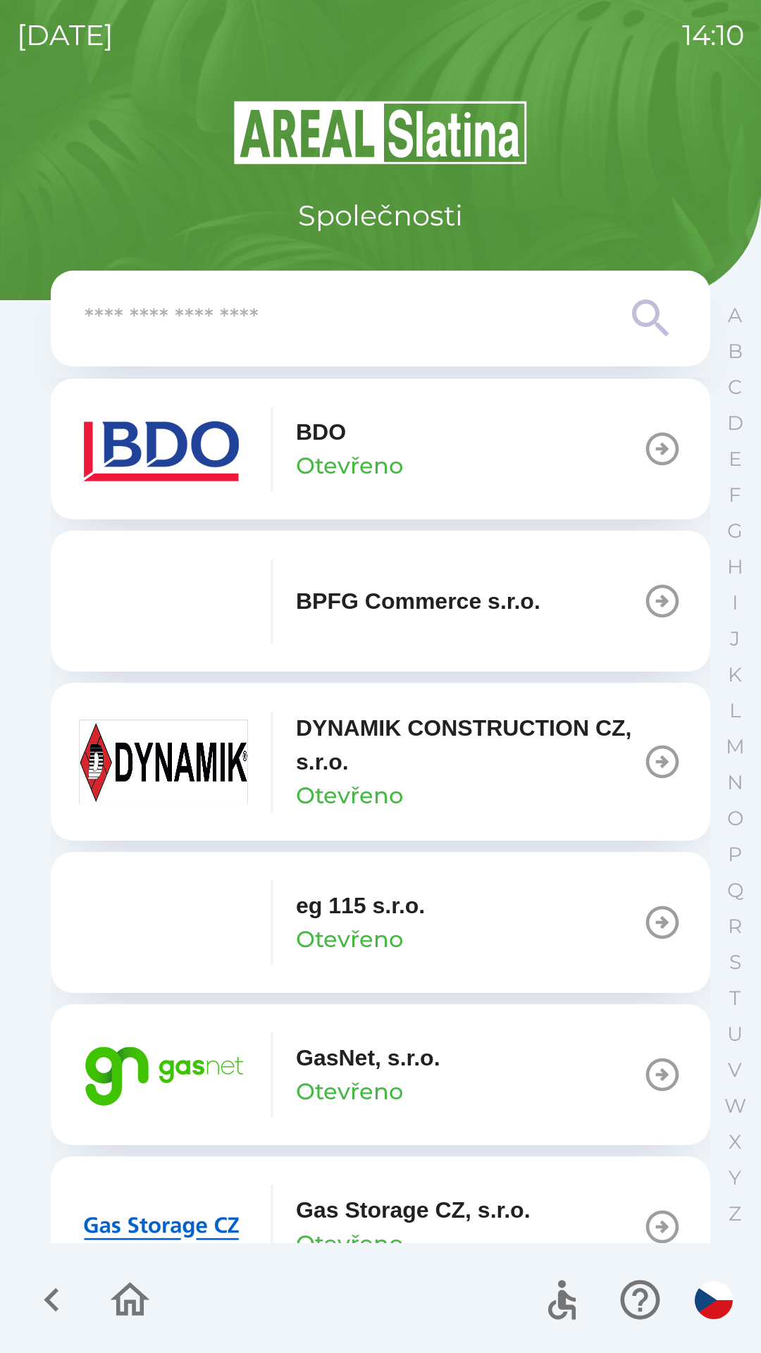
scroll to position [476, 0]
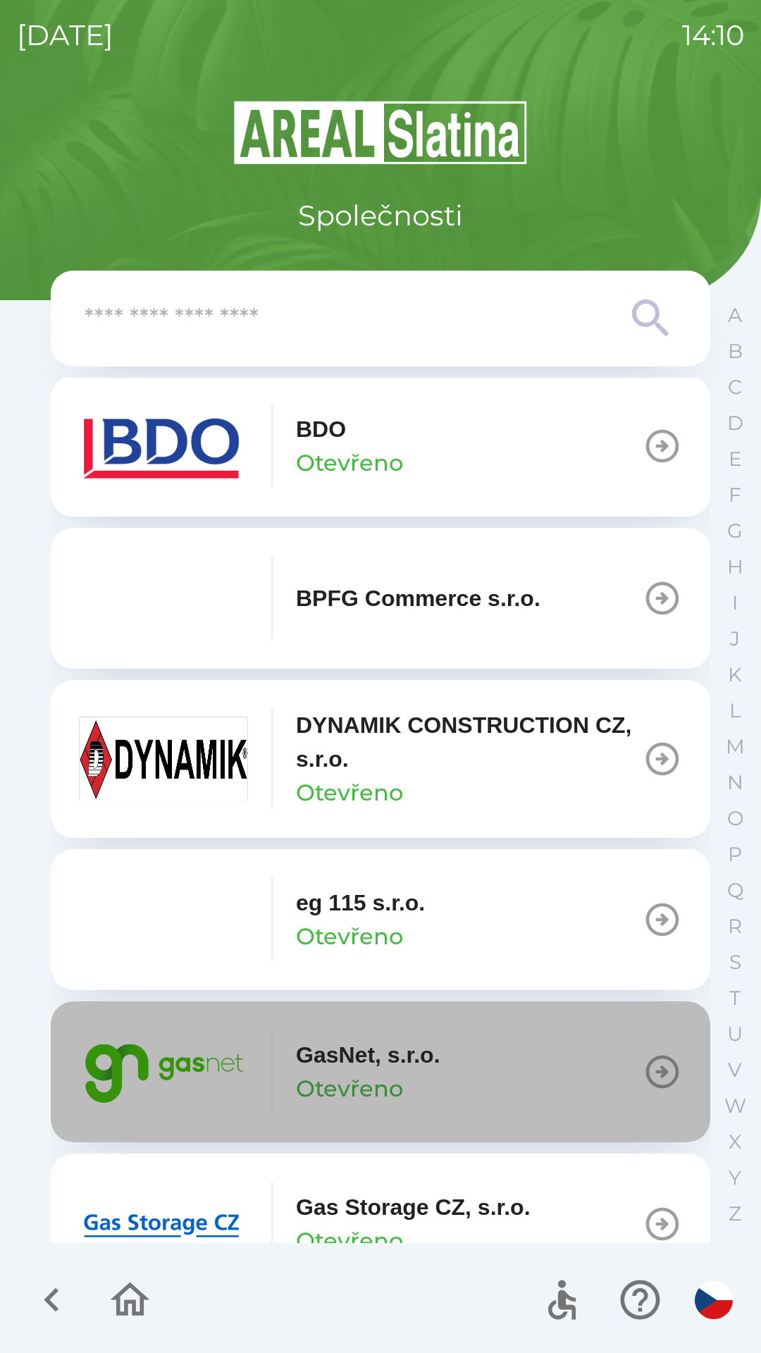
click at [646, 1089] on icon "button" at bounding box center [662, 1071] width 39 height 39
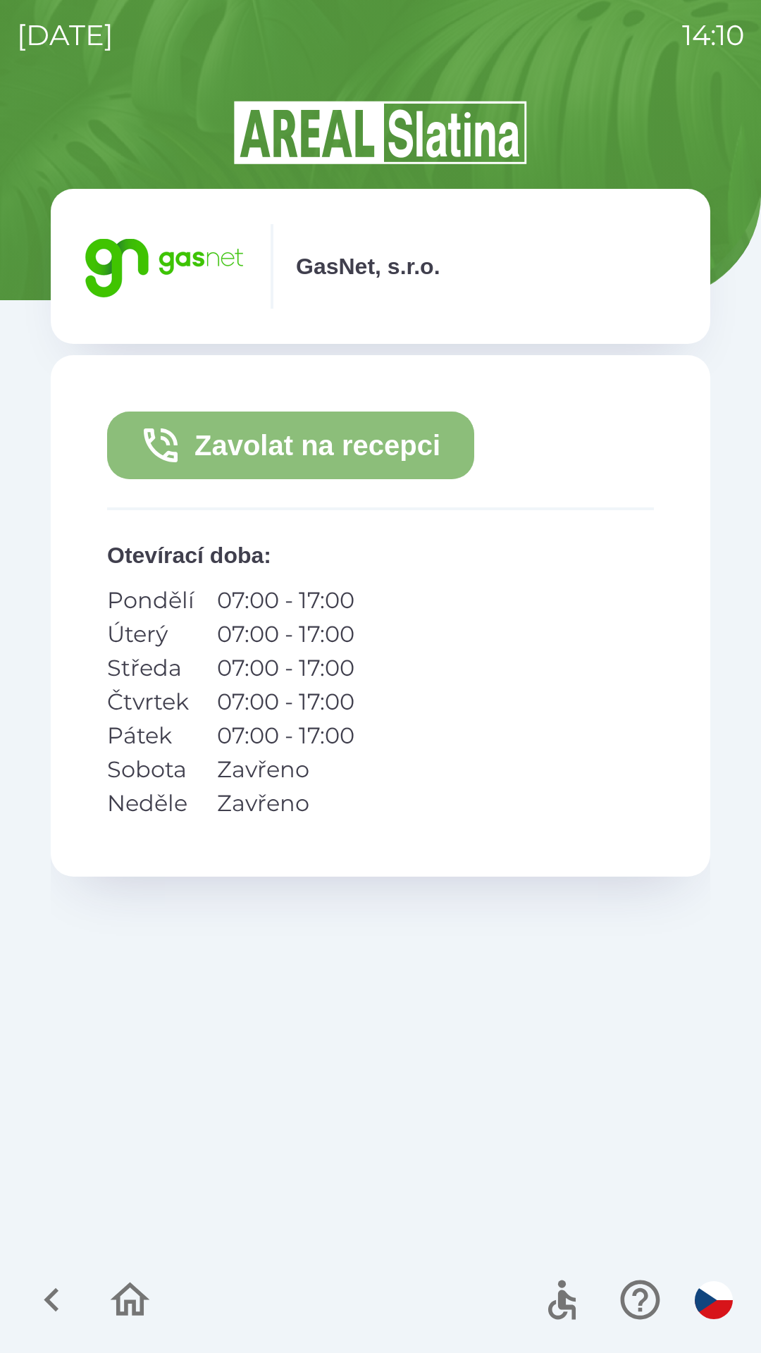
click at [355, 458] on button "Zavolat na recepci" at bounding box center [290, 446] width 367 height 68
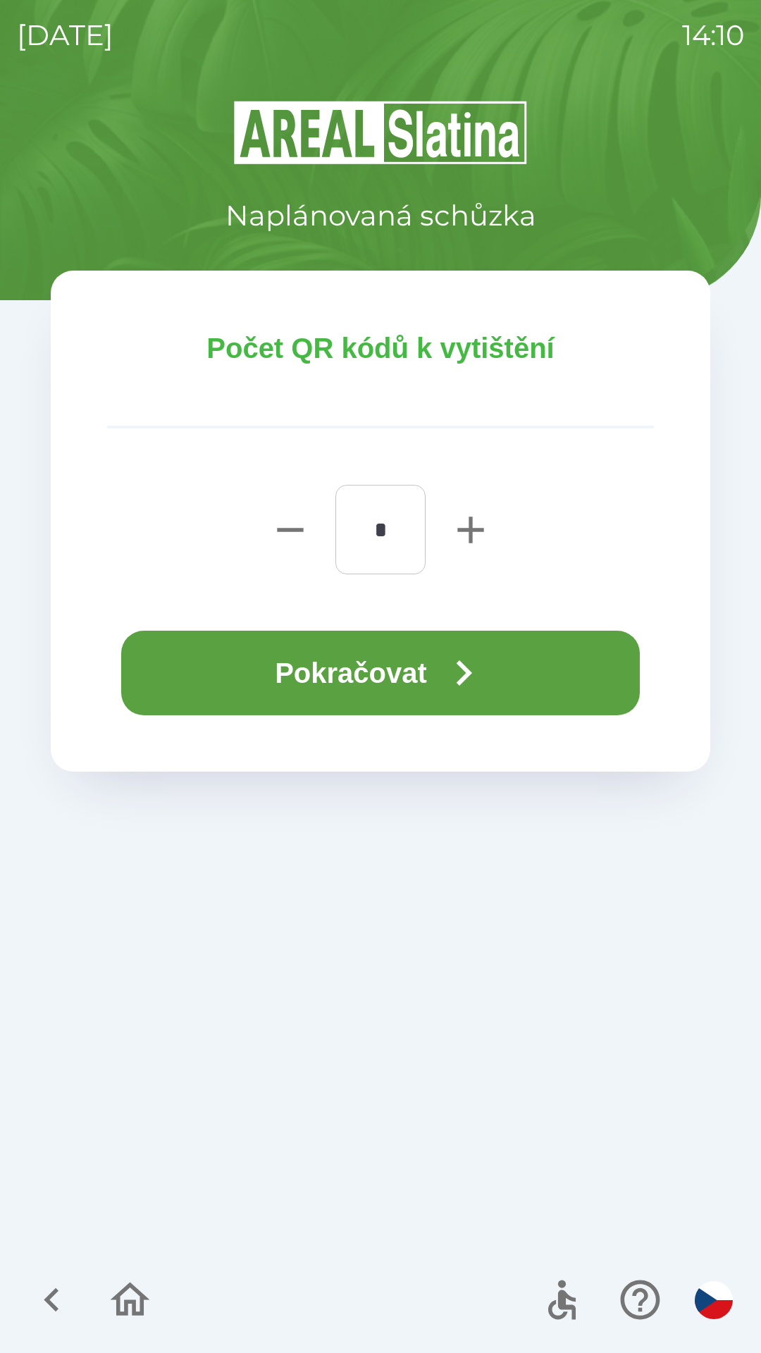
click at [445, 672] on icon "button" at bounding box center [463, 673] width 51 height 51
